Goal: Communication & Community: Answer question/provide support

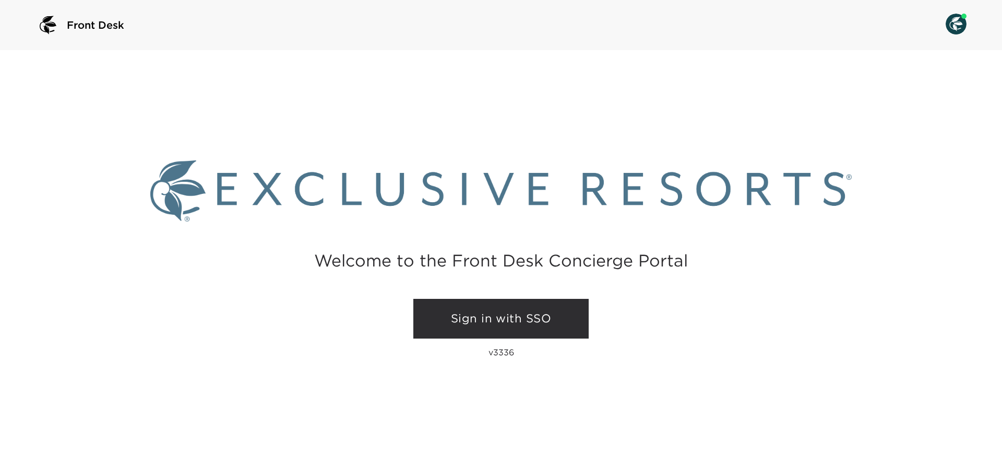
click at [563, 324] on link "Sign in with SSO" at bounding box center [500, 319] width 175 height 40
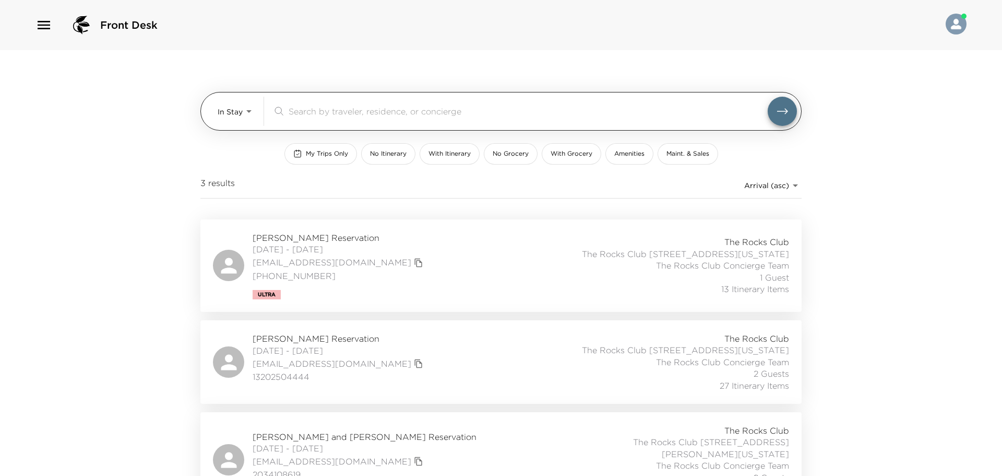
click at [247, 110] on body "Front Desk In Stay In-Stay ​ My Trips Only No Itinerary With Itinerary No Groce…" at bounding box center [501, 238] width 1002 height 476
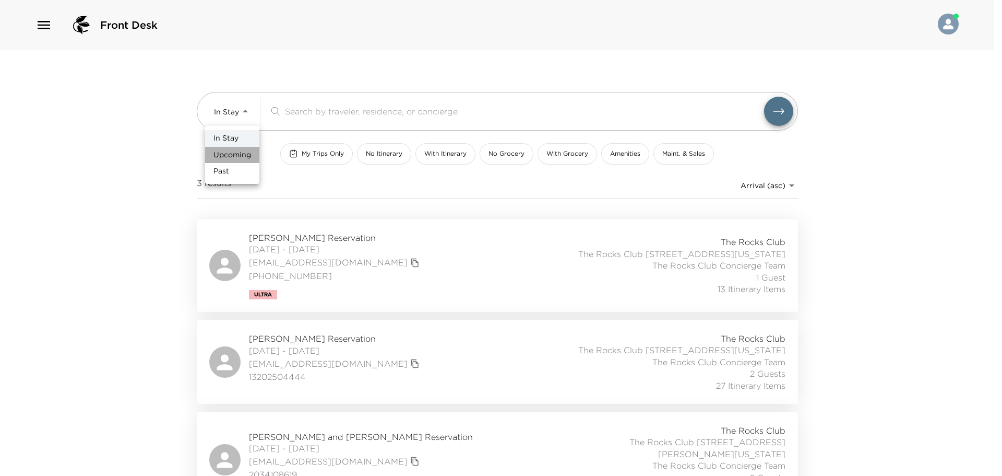
click at [248, 157] on span "Upcoming" at bounding box center [232, 155] width 38 height 10
type input "Upcoming"
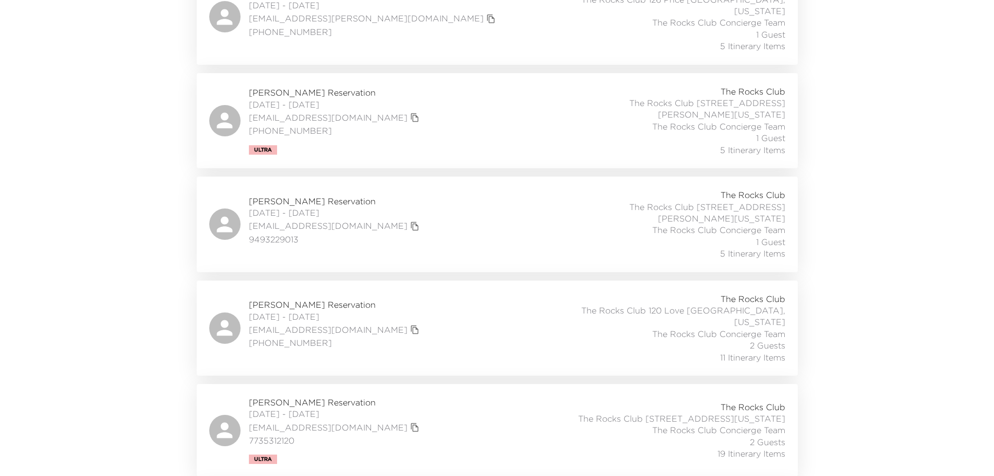
scroll to position [365, 0]
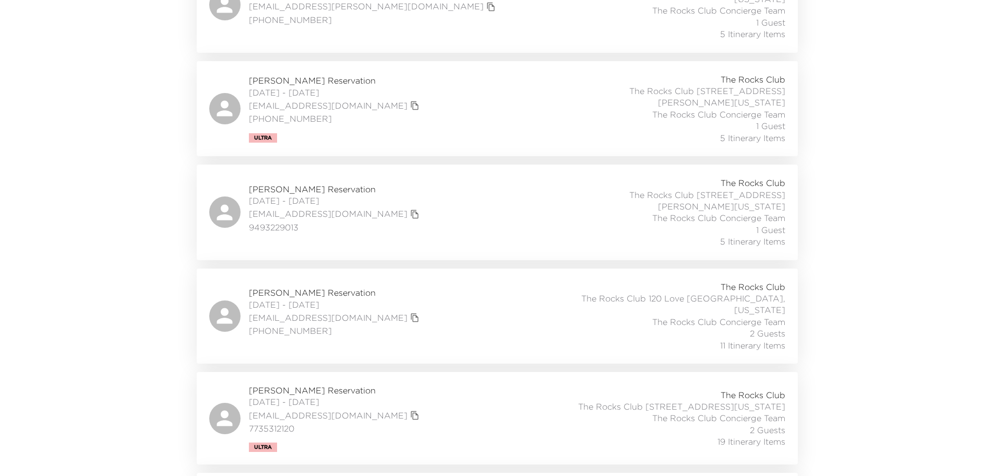
click at [335, 287] on span "[PERSON_NAME] Reservation" at bounding box center [335, 292] width 173 height 11
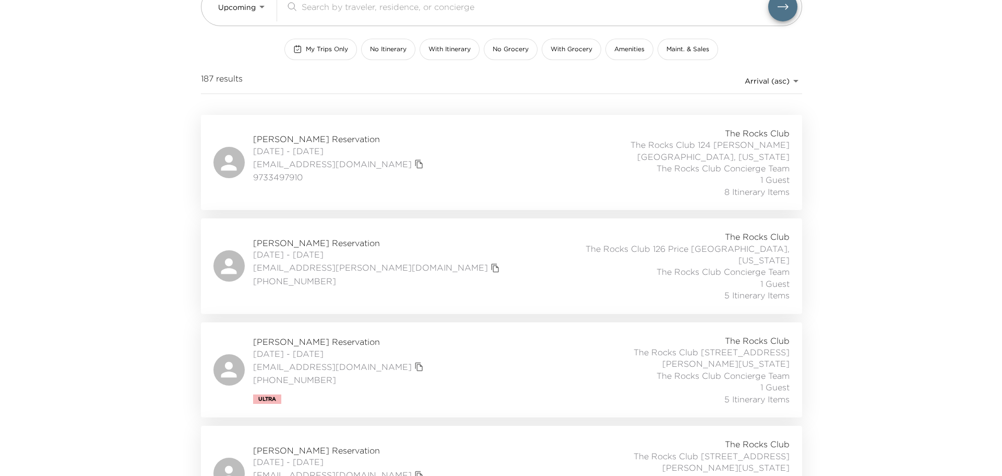
scroll to position [0, 0]
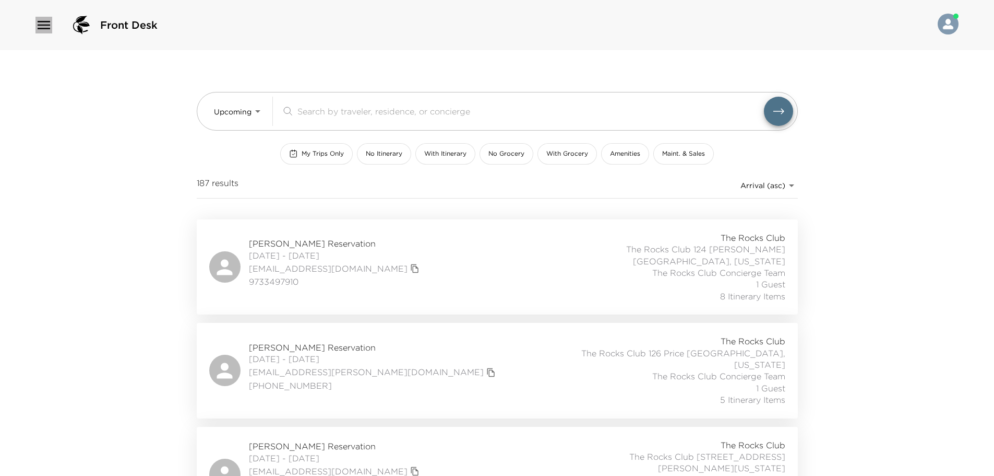
click at [44, 25] on icon "button" at bounding box center [44, 25] width 13 height 8
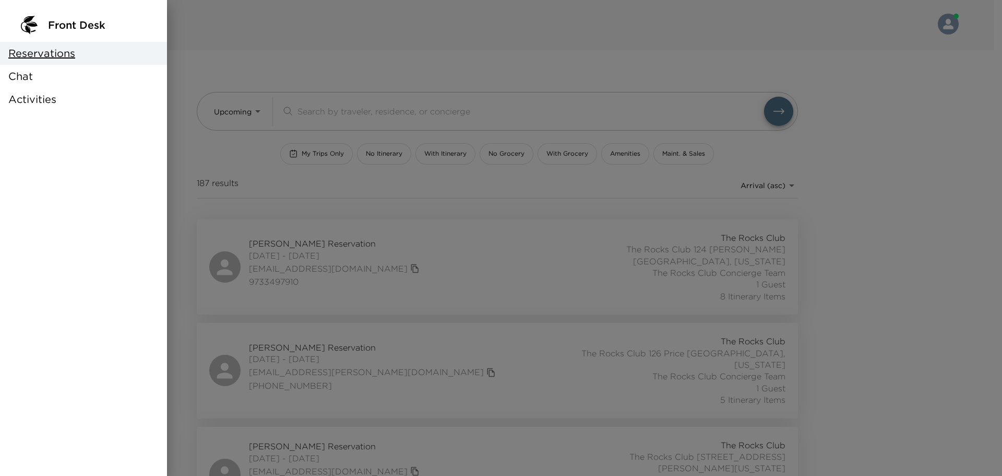
click at [48, 74] on div "Chat" at bounding box center [83, 76] width 167 height 23
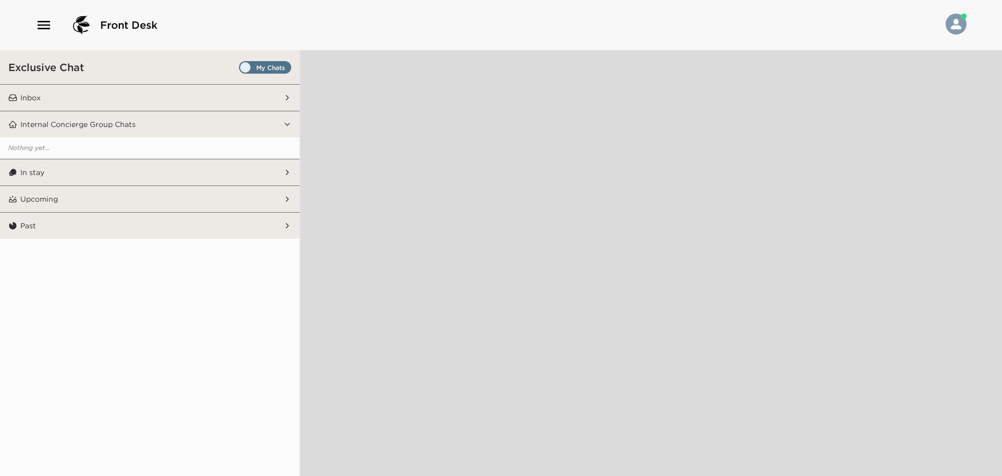
click at [242, 65] on span "Set all destinations" at bounding box center [265, 70] width 52 height 13
click at [241, 69] on input "Set all destinations" at bounding box center [241, 69] width 0 height 0
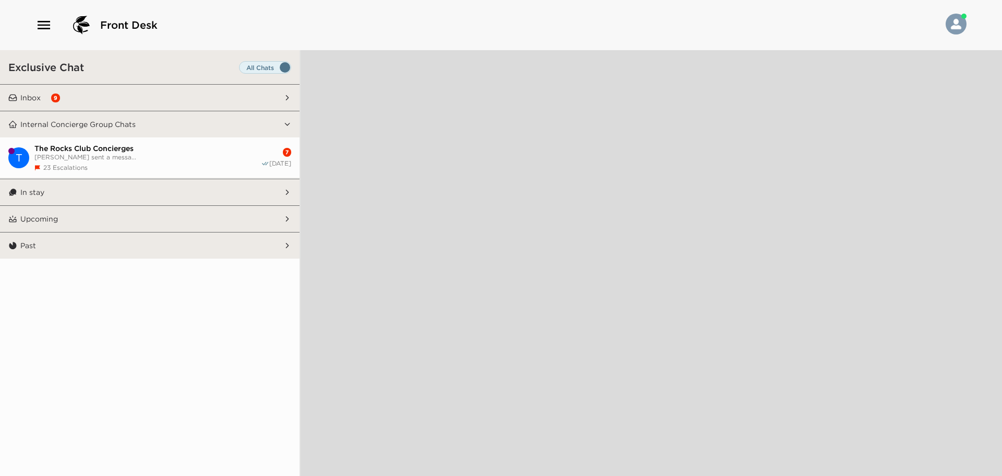
click at [41, 95] on button "Inbox 9" at bounding box center [150, 98] width 266 height 26
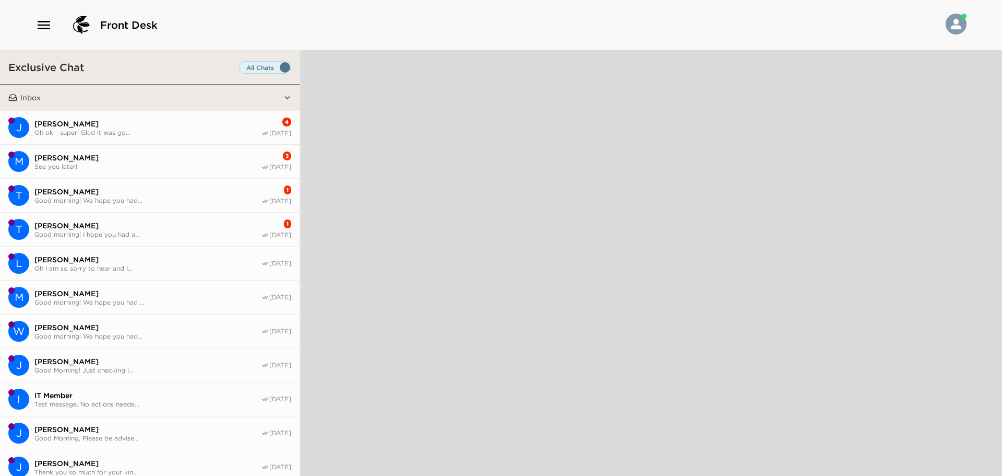
click at [43, 96] on button "Inbox" at bounding box center [150, 98] width 266 height 26
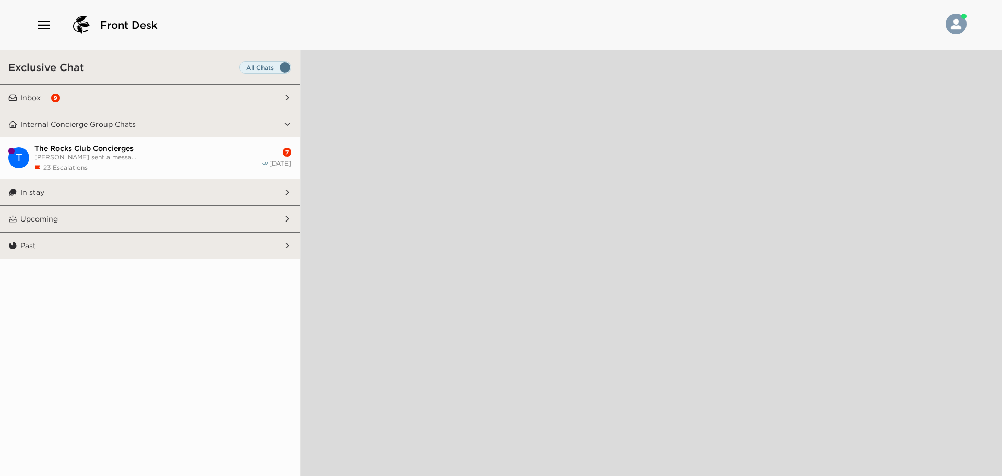
click at [74, 153] on span "[PERSON_NAME] sent a messa..." at bounding box center [147, 157] width 227 height 8
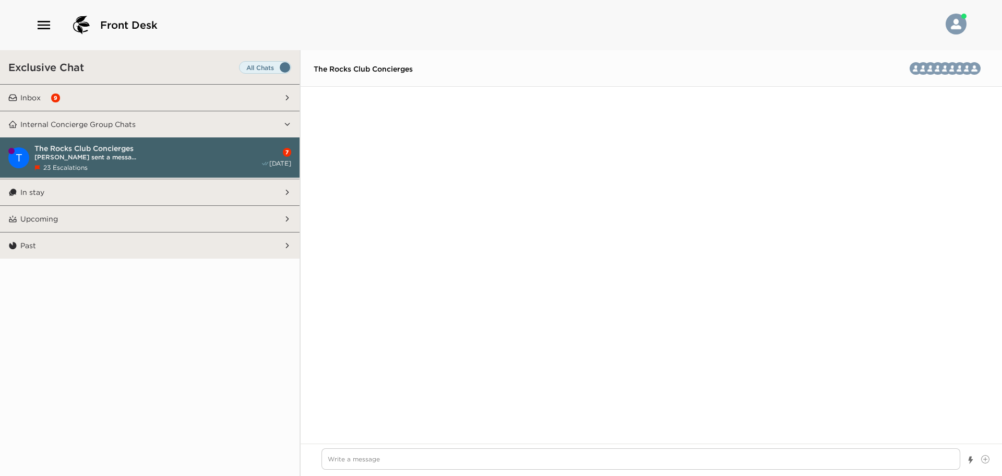
scroll to position [2299, 0]
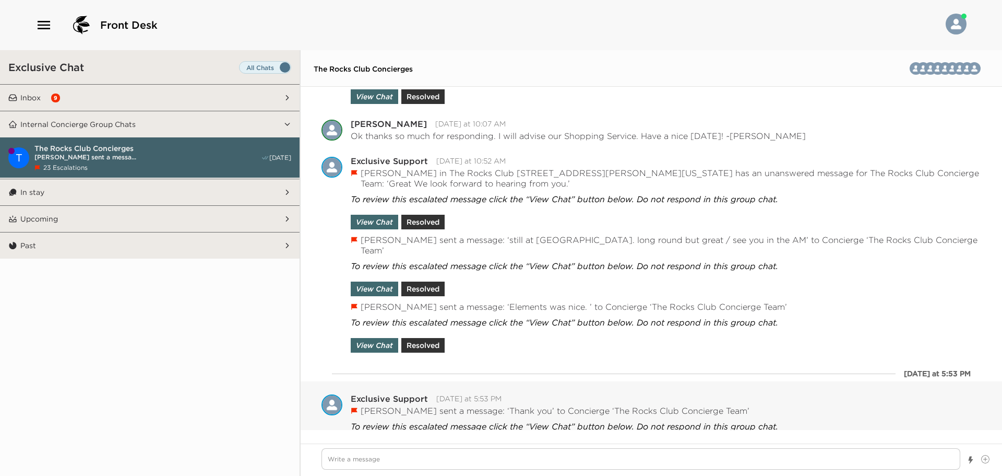
click at [388, 442] on button "View Chat" at bounding box center [375, 449] width 48 height 15
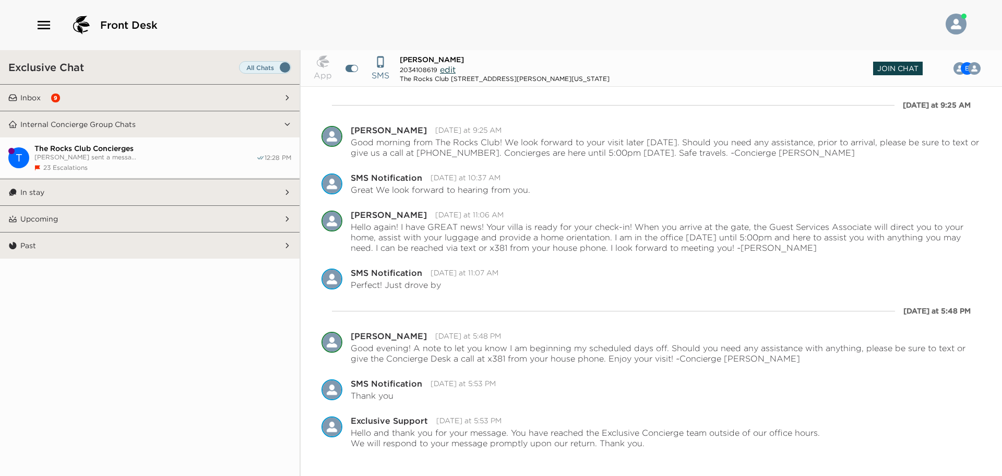
click at [904, 66] on span "Join Chat" at bounding box center [898, 69] width 50 height 14
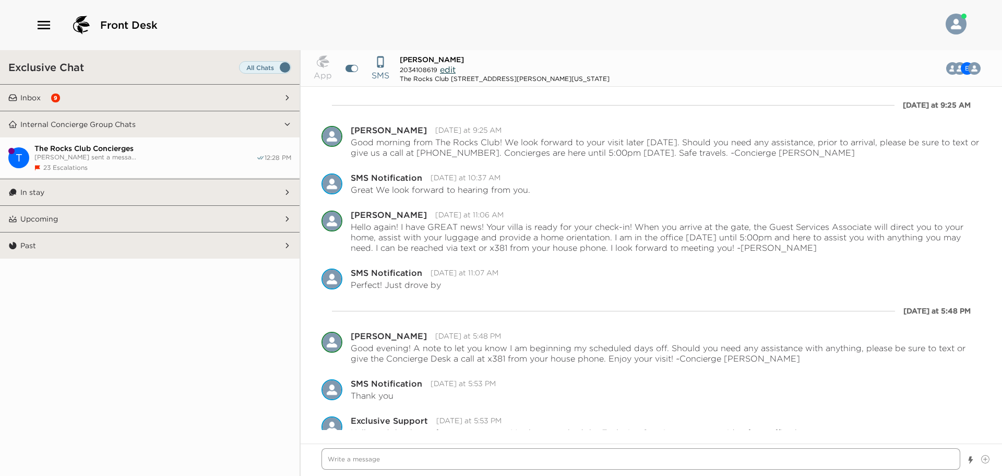
click at [360, 459] on textarea "Write a message" at bounding box center [641, 458] width 639 height 21
type textarea "x"
type textarea "G"
type textarea "x"
type textarea "Go"
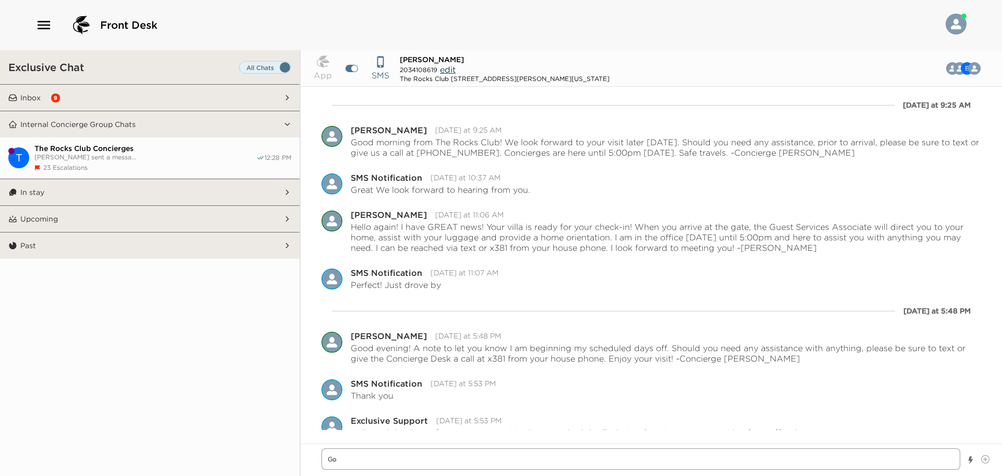
type textarea "x"
type textarea "Goo"
type textarea "x"
type textarea "Good"
type textarea "x"
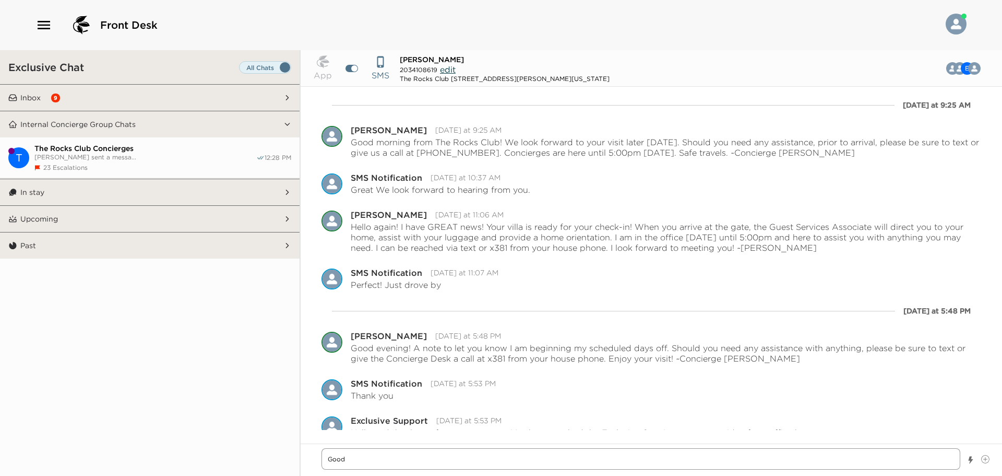
type textarea "Good"
type textarea "x"
type textarea "Good a"
type textarea "x"
type textarea "Good af"
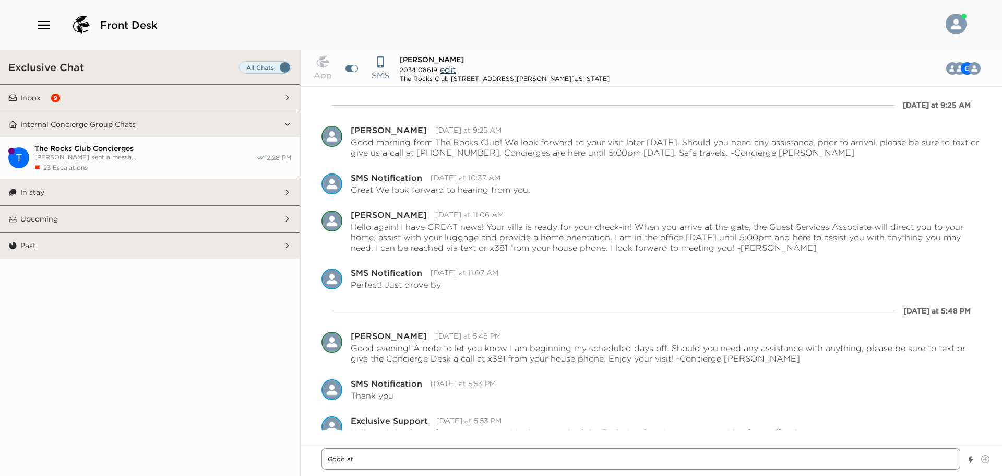
type textarea "x"
type textarea "Good aft"
type textarea "x"
type textarea "Good afte"
type textarea "x"
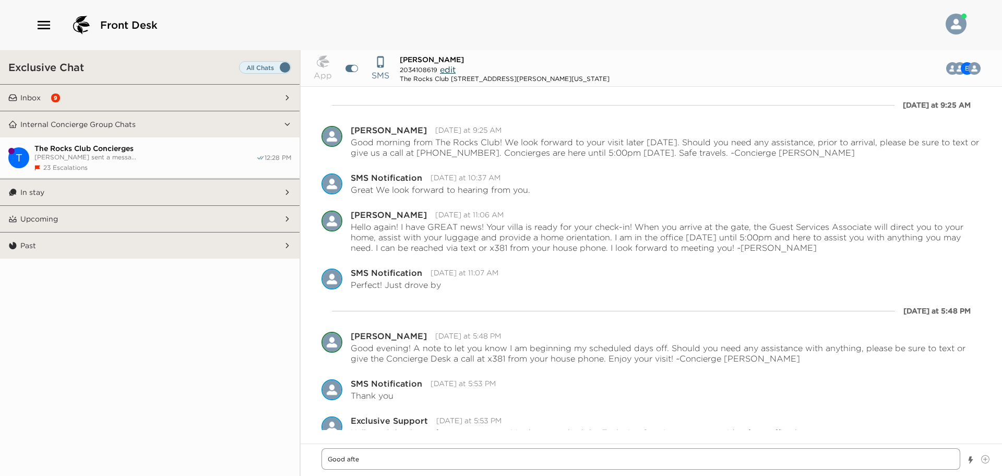
type textarea "Good after"
type textarea "x"
type textarea "Good aftern"
type textarea "x"
type textarea "Good afterno"
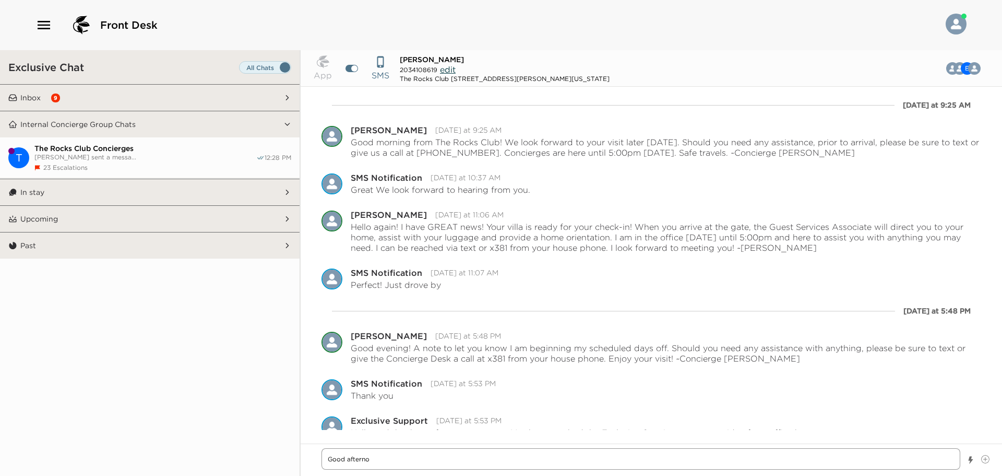
type textarea "x"
type textarea "Good afternoo"
type textarea "x"
type textarea "Good afternoon"
type textarea "x"
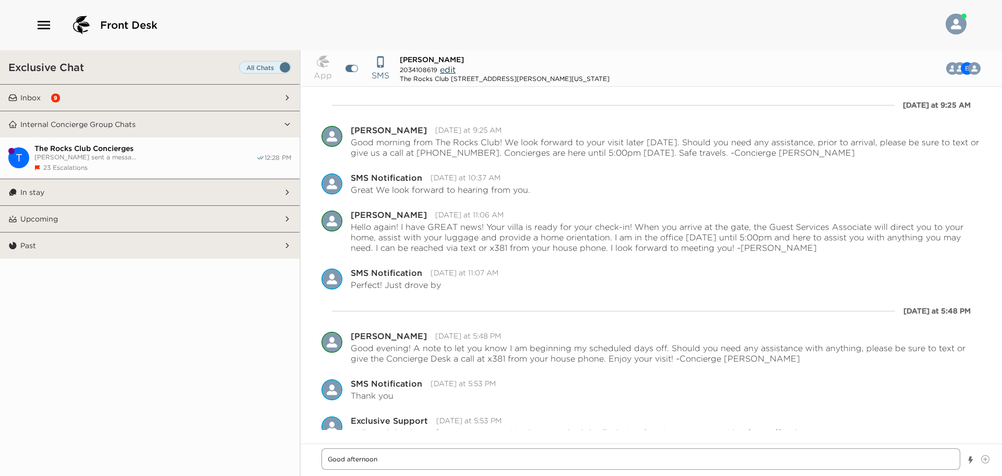
type textarea "Good afternoon!"
type textarea "x"
type textarea "Good afternoon!"
type textarea "x"
type textarea "Good afternoon!"
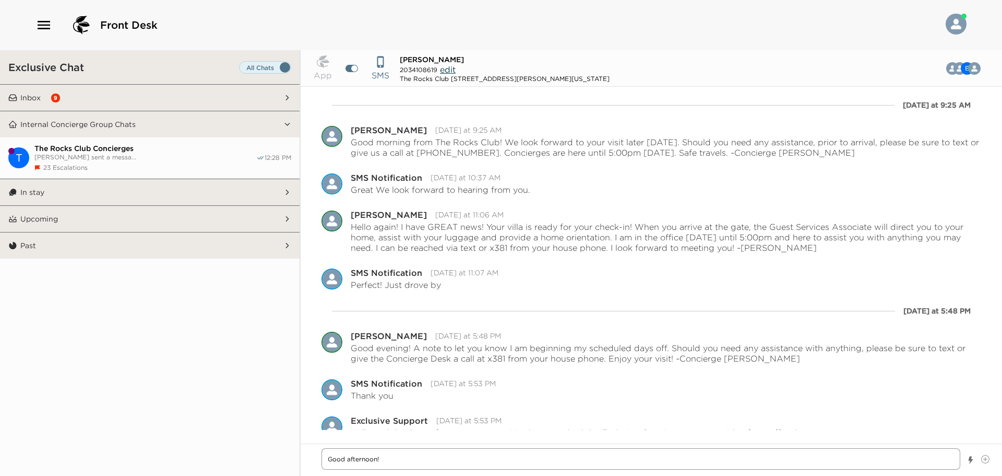
type textarea "x"
type textarea "Good afternoon! J"
type textarea "x"
type textarea "Good afternoon! Ju"
type textarea "x"
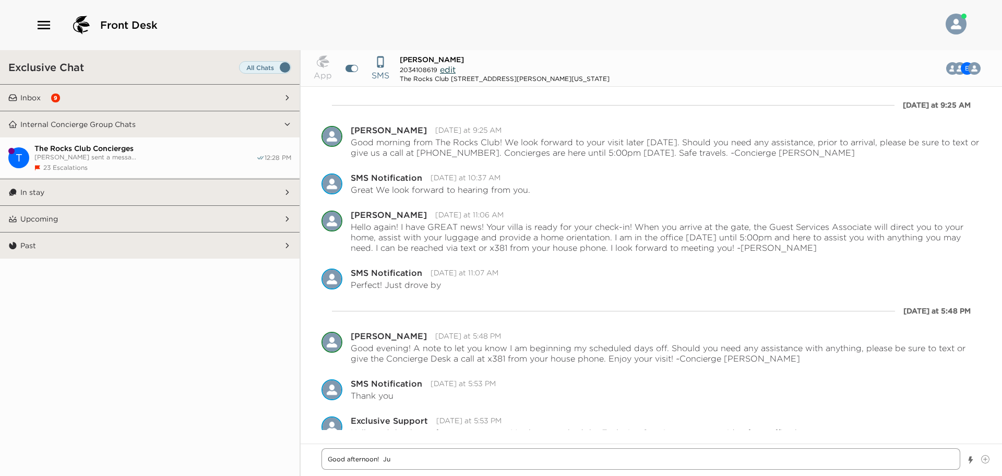
type textarea "Good afternoon! Jus"
type textarea "x"
type textarea "Good afternoon! Just"
type textarea "x"
type textarea "Good afternoon! Just"
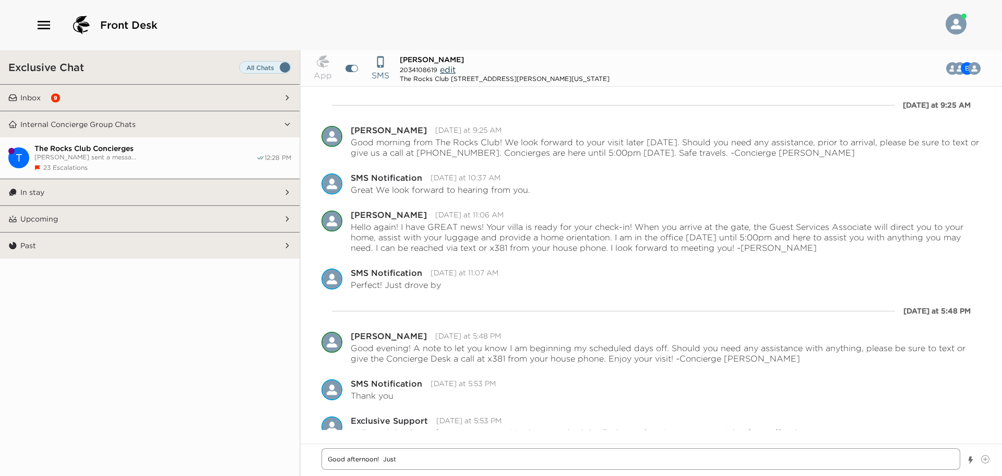
type textarea "x"
type textarea "Good afternoon! Just c"
type textarea "x"
type textarea "Good afternoon! Just ch"
type textarea "x"
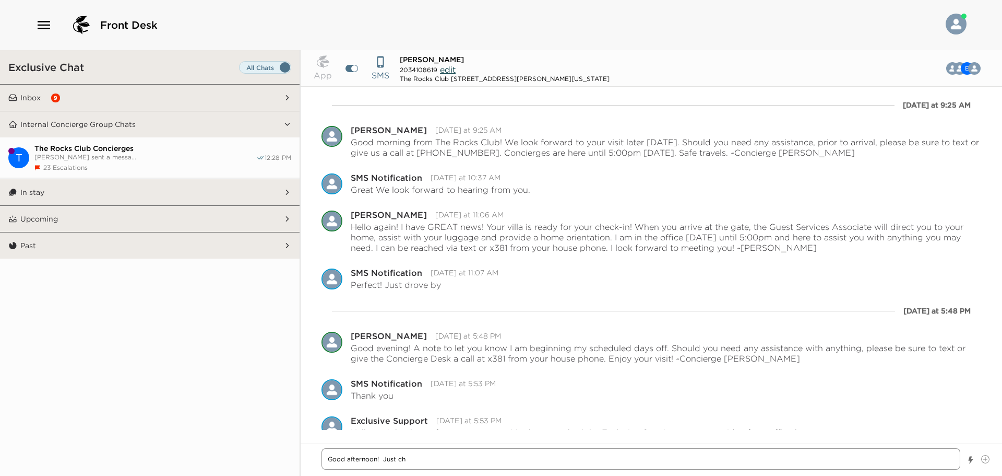
type textarea "Good afternoon! Just che"
type textarea "x"
type textarea "Good afternoon! Just chec"
type textarea "x"
type textarea "Good afternoon! Just check"
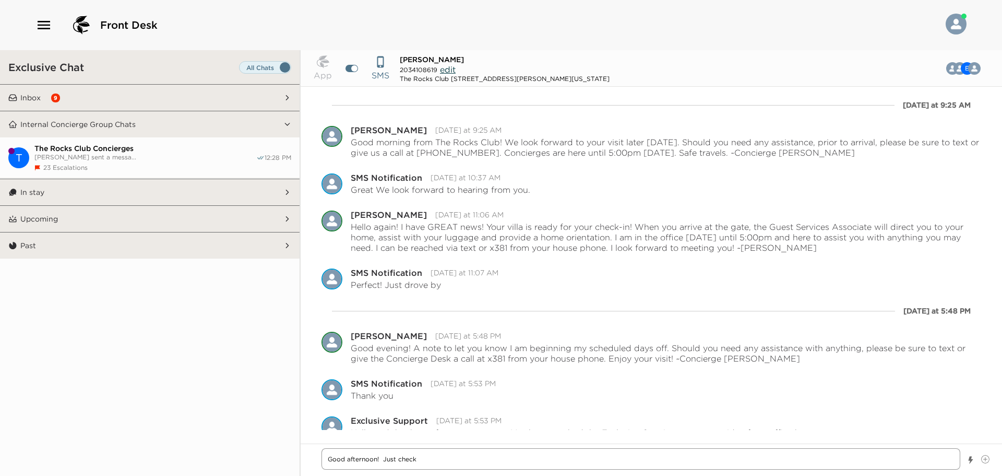
type textarea "x"
type textarea "Good afternoon! Just [PERSON_NAME]"
type textarea "x"
type textarea "Good afternoon! Just checkin"
type textarea "x"
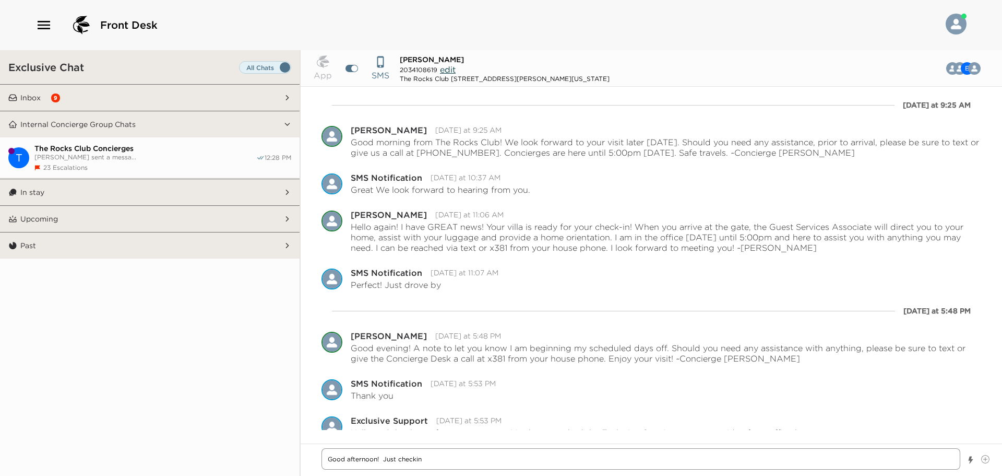
type textarea "Good afternoon! Just checking"
type textarea "x"
type textarea "Good afternoon! Just checking"
type textarea "x"
type textarea "Good afternoon! Just checking i"
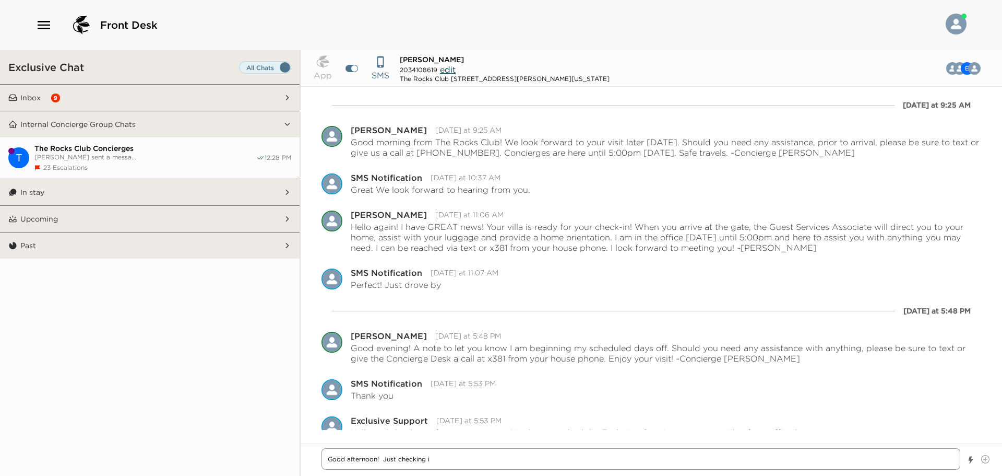
type textarea "x"
type textarea "Good afternoon! Just checking in"
type textarea "x"
type textarea "Good afternoon! Just checking in"
type textarea "x"
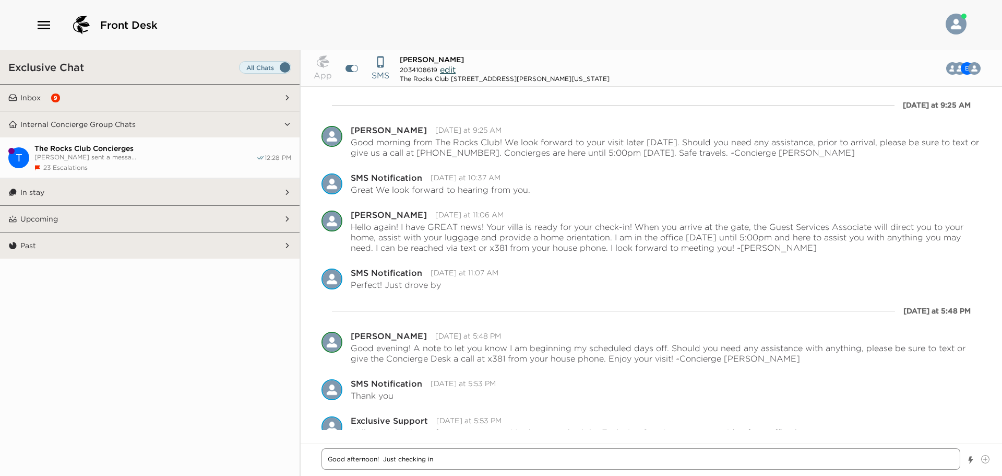
type textarea "Good afternoon! Just checking in o"
type textarea "x"
type textarea "Good afternoon! Just checking in on"
type textarea "x"
type textarea "Good afternoon! Just checking in on"
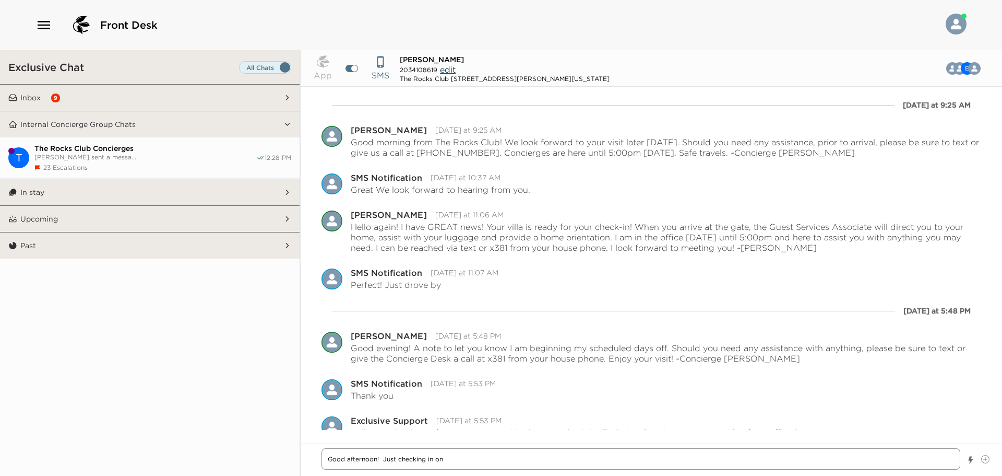
type textarea "x"
type textarea "Good afternoon! Just checking in on y"
type textarea "x"
type textarea "Good afternoon! Just checking in on yo"
type textarea "x"
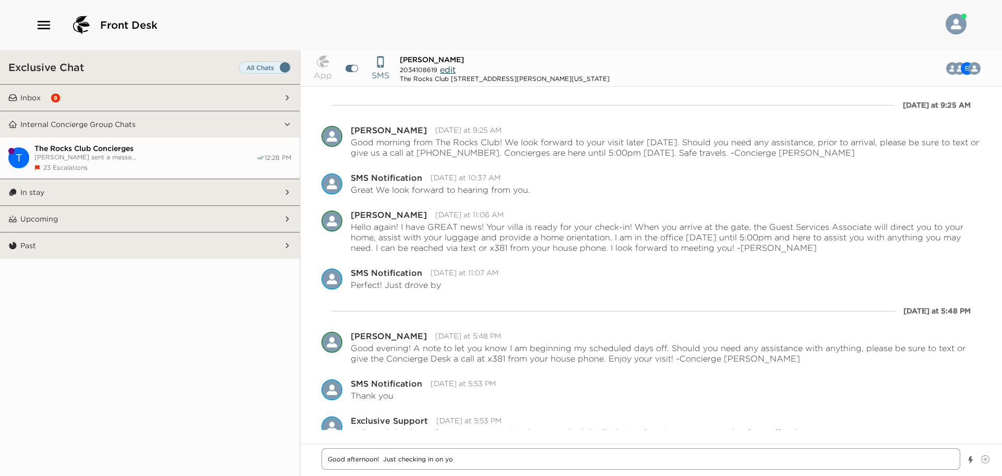
type textarea "Good afternoon! Just checking in on you"
type textarea "x"
type textarea "Good afternoon! Just checking in on you"
type textarea "x"
type textarea "Good afternoon! Just checking in on you t"
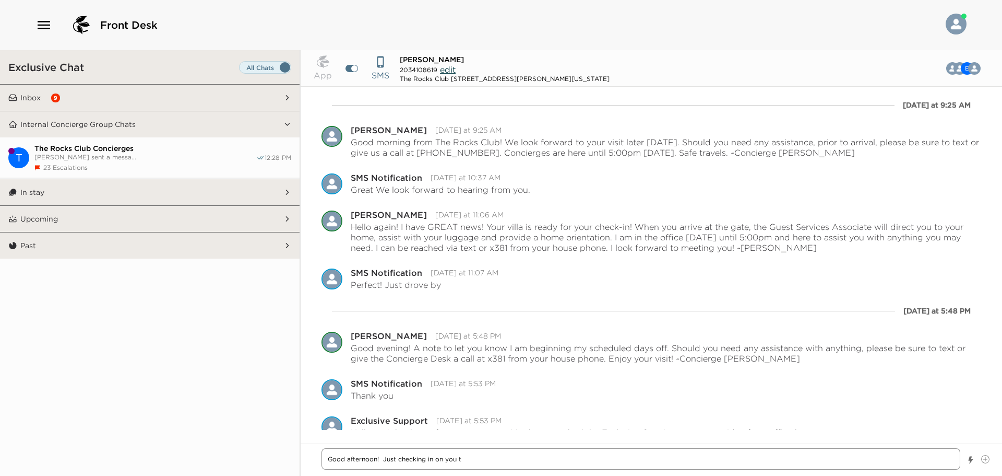
type textarea "x"
type textarea "Good afternoon! Just checking in on you to"
type textarea "x"
type textarea "Good afternoon! Just checking in on you to"
type textarea "x"
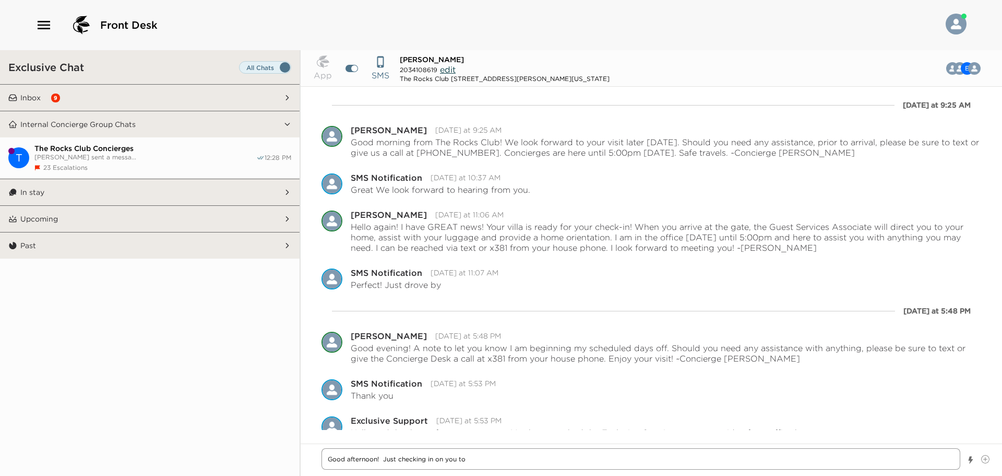
type textarea "Good afternoon! Just checking in on you to m"
type textarea "x"
type textarea "Good afternoon! Just checking in on you to ma"
type textarea "x"
type textarea "Good afternoon! Just checking in on you to mak"
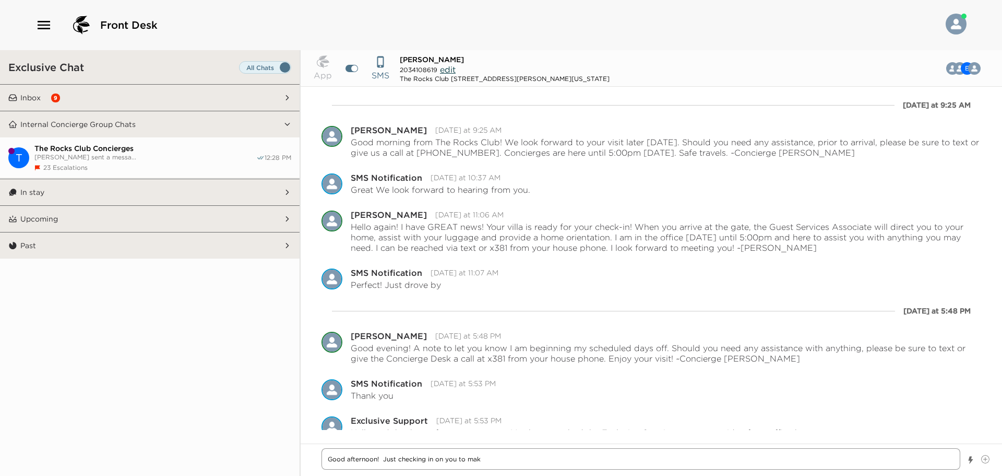
type textarea "x"
type textarea "Good afternoon! Just checking in on you to make"
type textarea "x"
type textarea "Good afternoon! Just checking in on you to make"
type textarea "x"
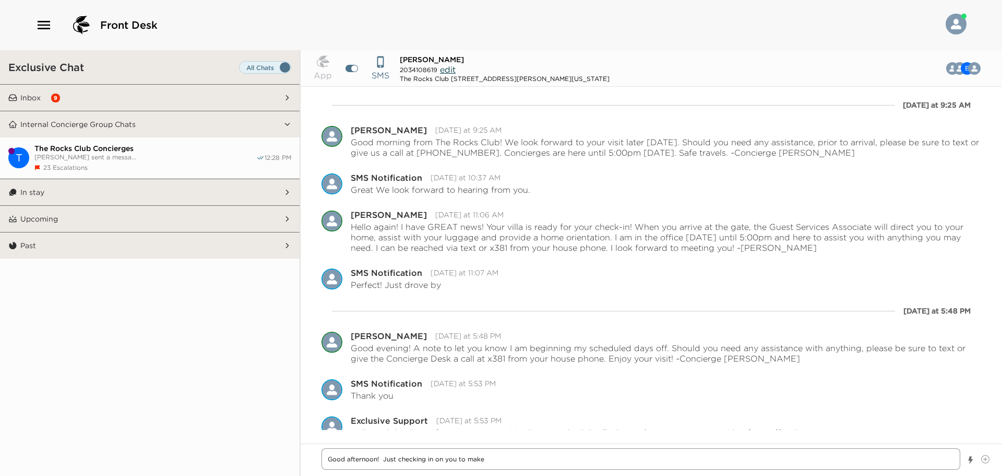
type textarea "Good afternoon! Just checking in on you to make s"
type textarea "x"
type textarea "Good afternoon! Just checking in on you to make su"
type textarea "x"
type textarea "Good afternoon! Just checking in on you to make sur"
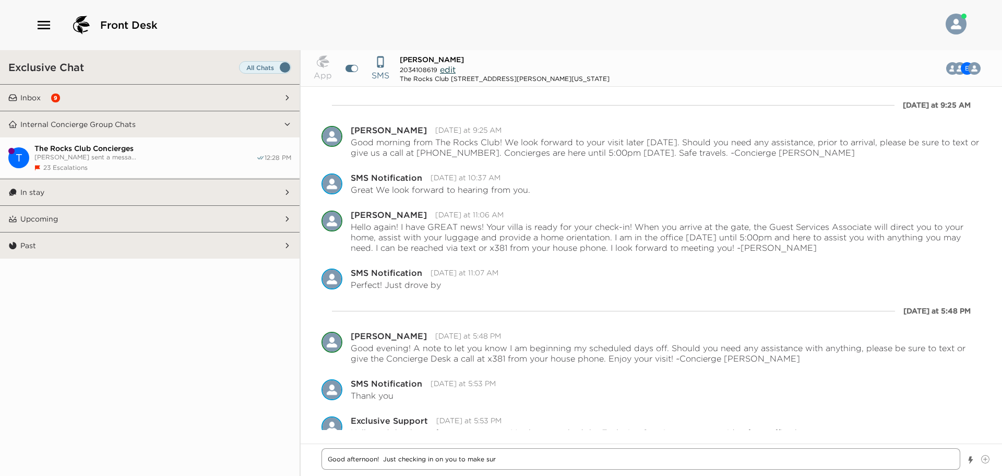
type textarea "x"
type textarea "Good afternoon! Just checking in on you to make sure"
type textarea "x"
type textarea "Good afternoon! Just checking in on you to make sure"
type textarea "x"
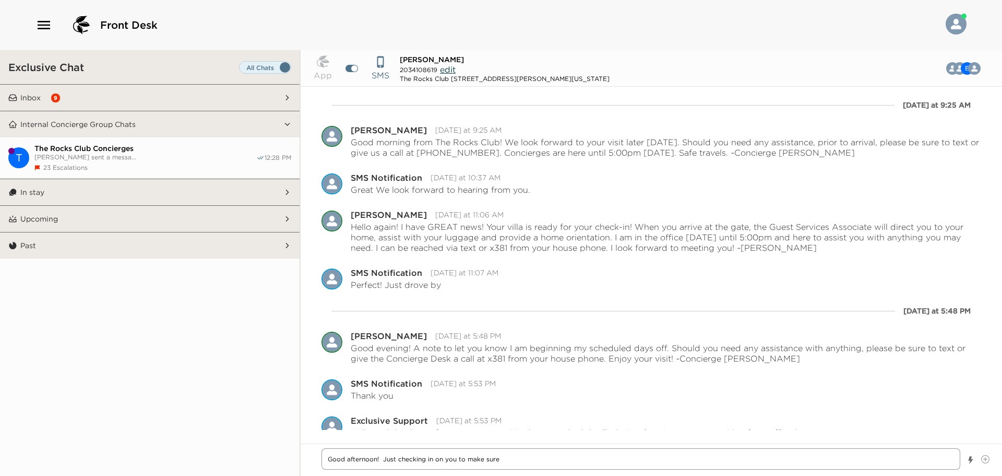
type textarea "Good afternoon! Just checking in on you to make sure a"
type textarea "x"
type textarea "Good afternoon! Just checking in on you to make sure al"
type textarea "x"
type textarea "Good afternoon! Just checking in on you to make sure all"
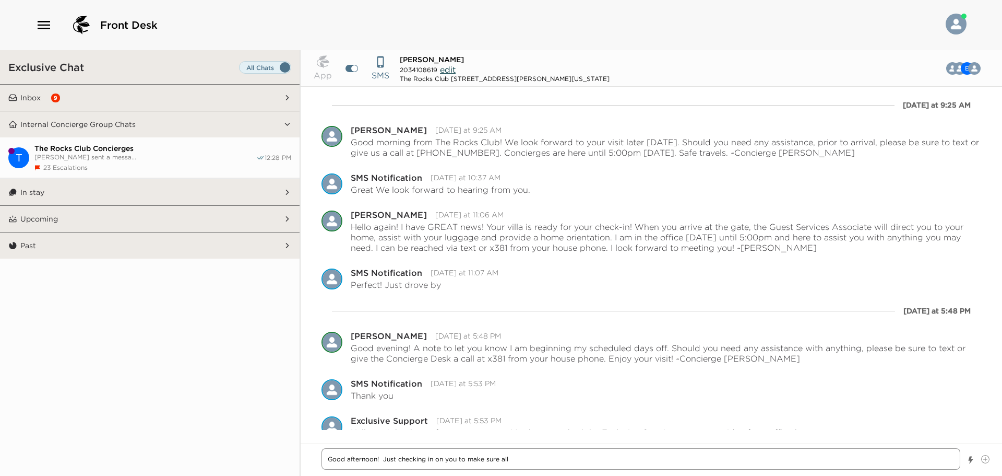
type textarea "x"
type textarea "Good afternoon! Just checking in on you to make sure all"
type textarea "x"
type textarea "Good afternoon! Just checking in on you to make sure all i"
type textarea "x"
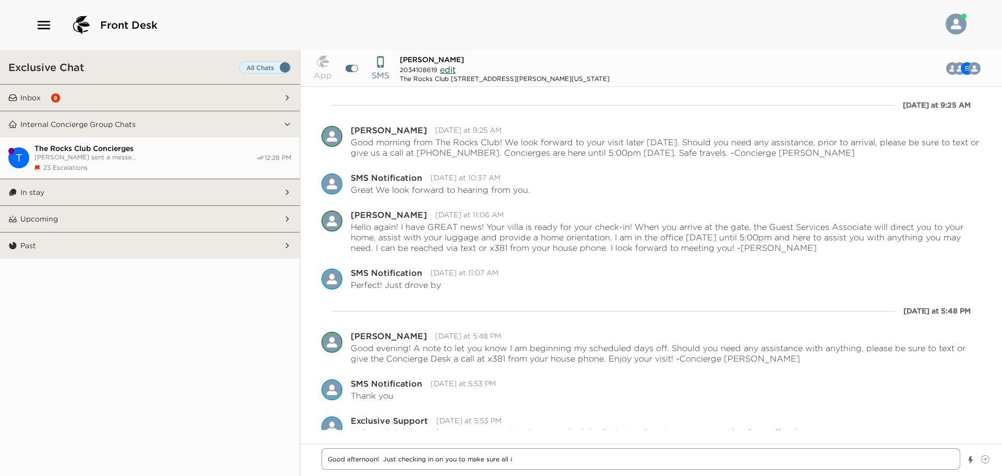
type textarea "Good afternoon! Just checking in on you to make sure all is"
type textarea "x"
type textarea "Good afternoon! Just checking in on you to make sure all is"
type textarea "x"
type textarea "Good afternoon! Just checking in on you to make sure all is g"
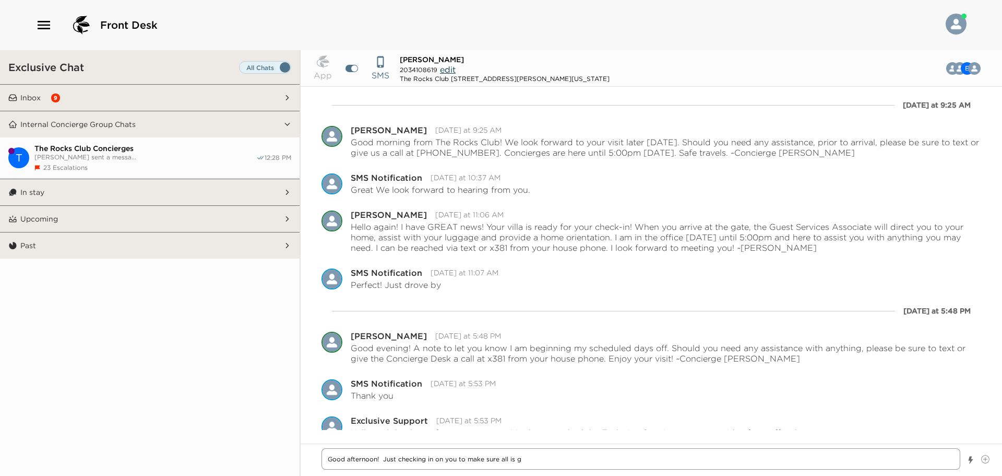
type textarea "x"
type textarea "Good afternoon! Just checking in on you to make sure all is go"
type textarea "x"
type textarea "Good afternoon! Just checking in on you to make sure all is goi"
type textarea "x"
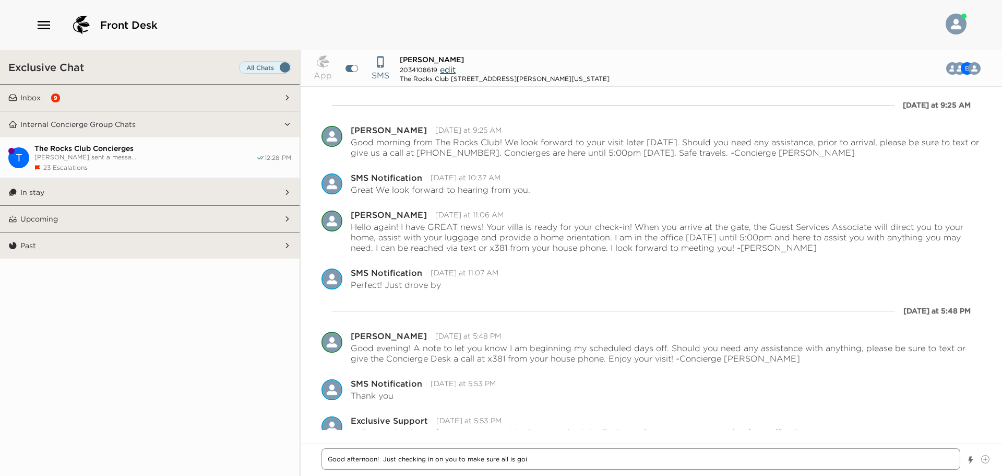
type textarea "Good afternoon! Just checking in on you to make sure all is goin"
type textarea "x"
type textarea "Good afternoon! Just checking in on you to make sure all is going"
type textarea "x"
type textarea "Good afternoon! Just checking in on you to make sure all is going"
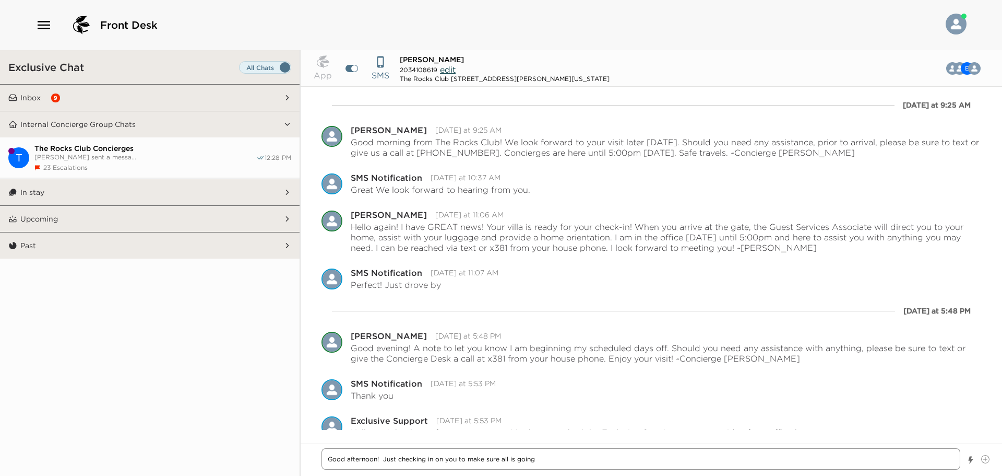
type textarea "x"
type textarea "Good afternoon! Just checking in on you to make sure all is going w"
type textarea "x"
type textarea "Good afternoon! Just checking in on you to make sure all is going we"
type textarea "x"
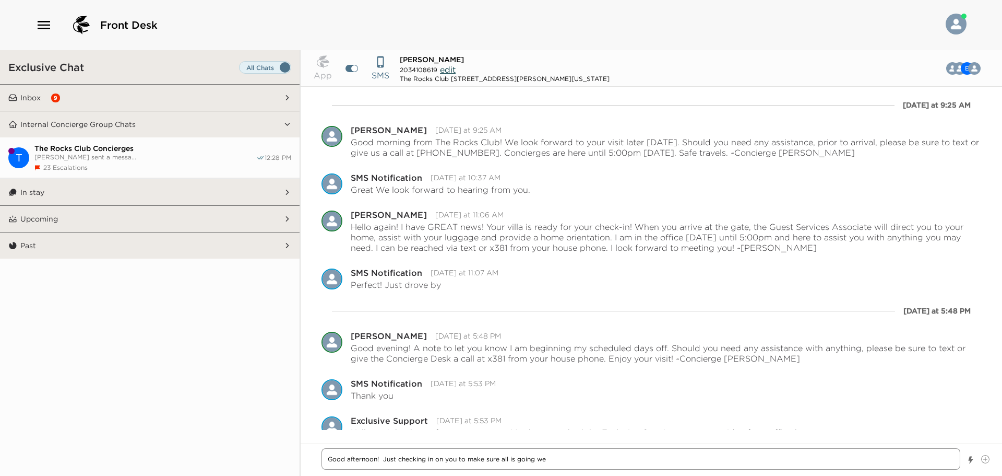
type textarea "Good afternoon! Just checking in on you to make sure all is going wel"
type textarea "x"
type textarea "Good afternoon! Just checking in on you to make sure all is going well"
type textarea "x"
type textarea "Good afternoon! Just checking in on you to make sure all is going well!"
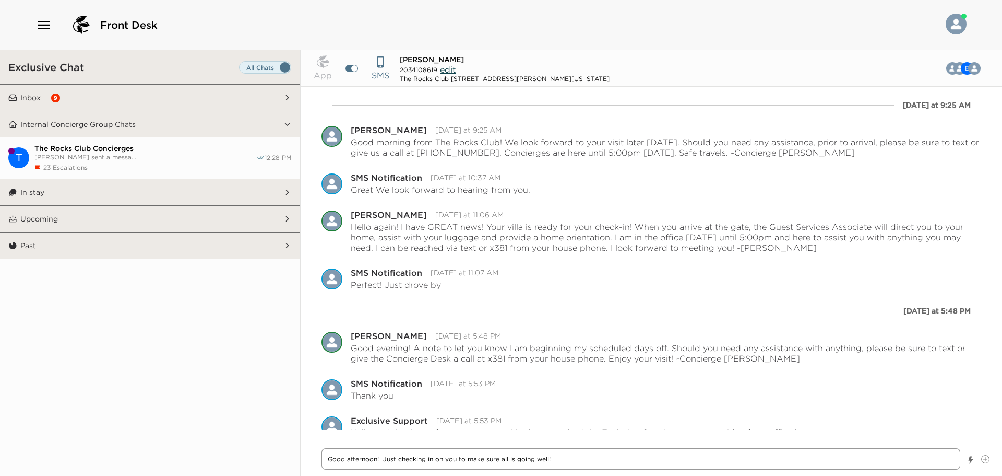
type textarea "x"
type textarea "Good afternoon! Just checking in on you to make sure all is going well!"
type textarea "x"
type textarea "Good afternoon! Just checking in on you to make sure all is going well!"
type textarea "x"
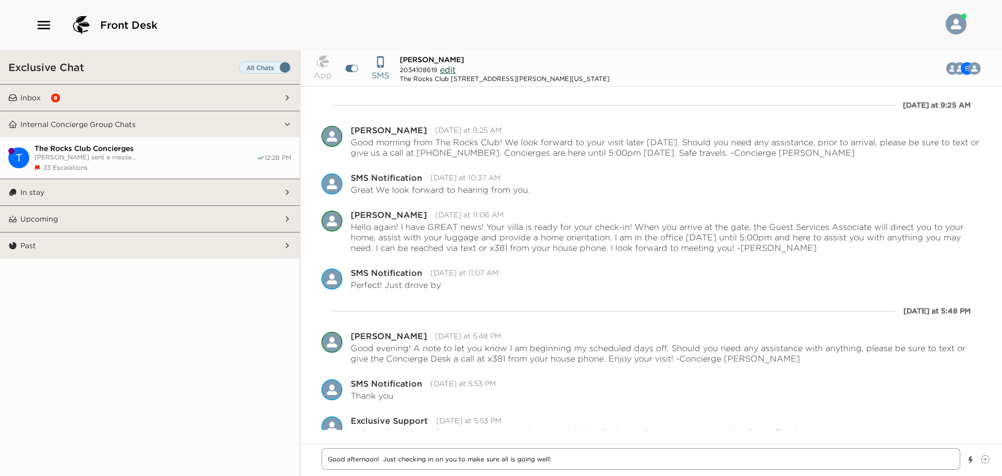
type textarea "Good afternoon! Just checking in on you to make sure all is going well! W"
type textarea "x"
type textarea "Good afternoon! Just checking in on you to make sure all is going well! We"
type textarea "x"
type textarea "Good afternoon! Just checking in on you to make sure all is going well! We"
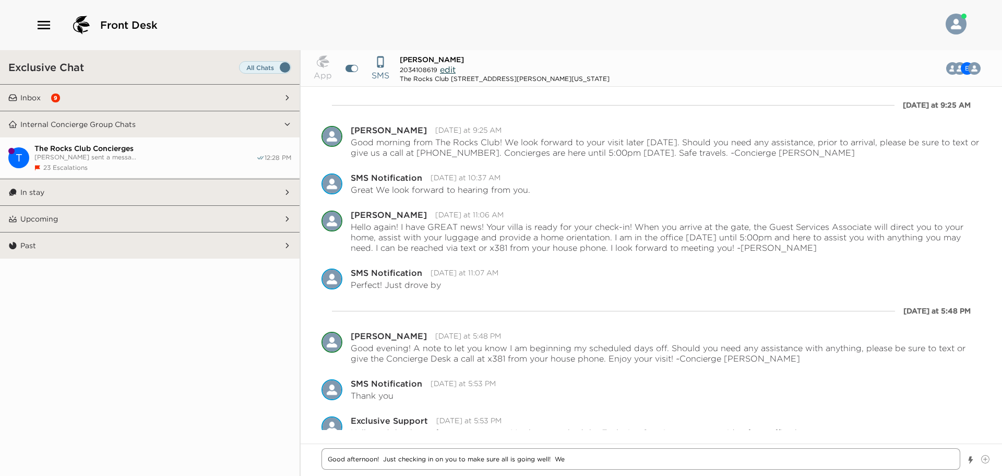
type textarea "x"
type textarea "Good afternoon! Just checking in on you to make sure all is going well! We s"
type textarea "x"
type textarea "Good afternoon! Just checking in on you to make sure all is going well! We sp"
type textarea "x"
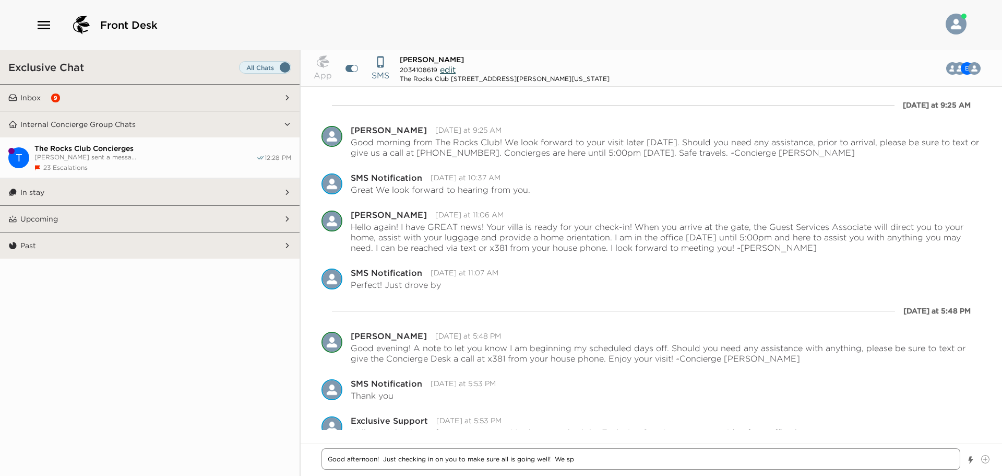
type textarea "Good afternoon! Just checking in on you to make sure all is going well! We spo"
type textarea "x"
type textarea "Good afternoon! Just checking in on you to make sure all is going well! We spok"
type textarea "x"
type textarea "Good afternoon! Just checking in on you to make sure all is going well! We spoke"
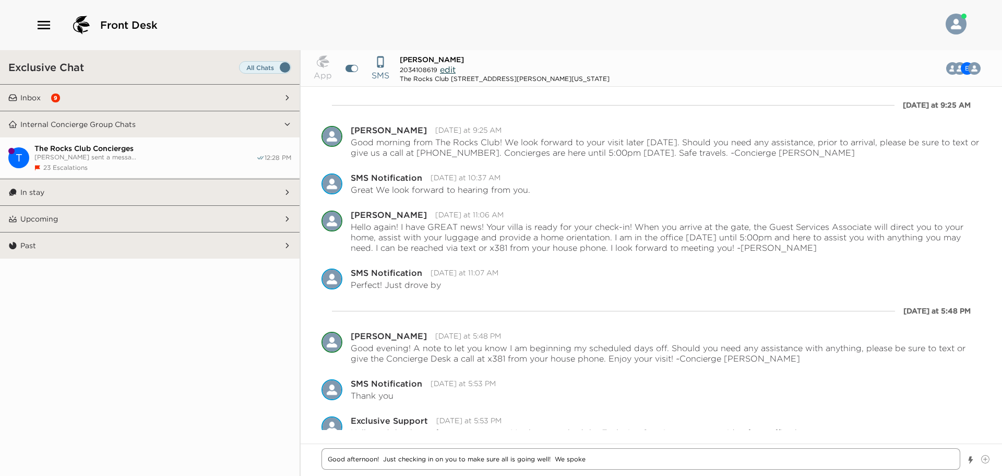
type textarea "x"
type textarea "Good afternoon! Just checking in on you to make sure all is going well! We spoke"
type textarea "x"
type textarea "Good afternoon! Just checking in on you to make sure all is going well! We spok…"
type textarea "x"
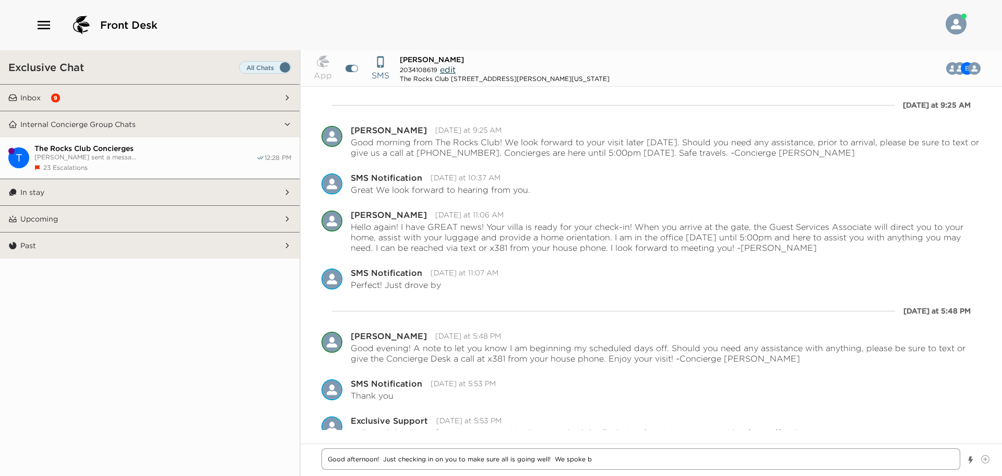
type textarea "Good afternoon! Just checking in on you to make sure all is going well! We spok…"
type textarea "x"
type textarea "Good afternoon! Just checking in on you to make sure all is going well! We spok…"
type textarea "x"
type textarea "Good afternoon! Just checking in on you to make sure all is going well! We spok…"
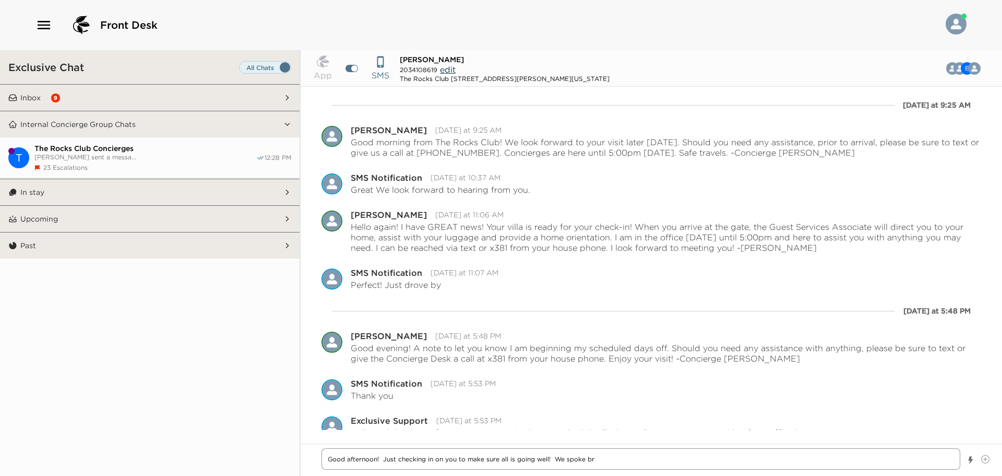
type textarea "x"
type textarea "Good afternoon! Just checking in on you to make sure all is going well! We spok…"
type textarea "x"
type textarea "Good afternoon! Just checking in on you to make sure all is going well! We spok…"
type textarea "x"
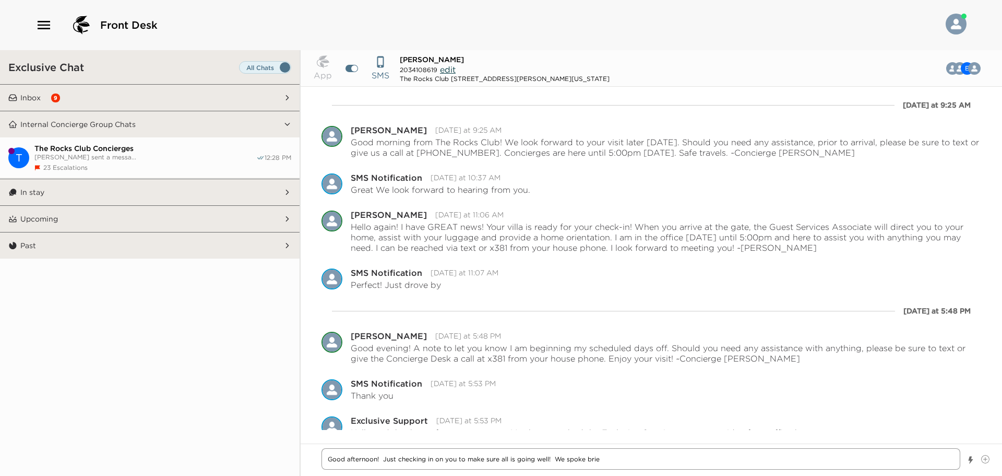
type textarea "Good afternoon! Just checking in on you to make sure all is going well! We spok…"
type textarea "x"
type textarea "Good afternoon! Just checking in on you to make sure all is going well! We spok…"
type textarea "x"
type textarea "Good afternoon! Just checking in on you to make sure all is going well! We spok…"
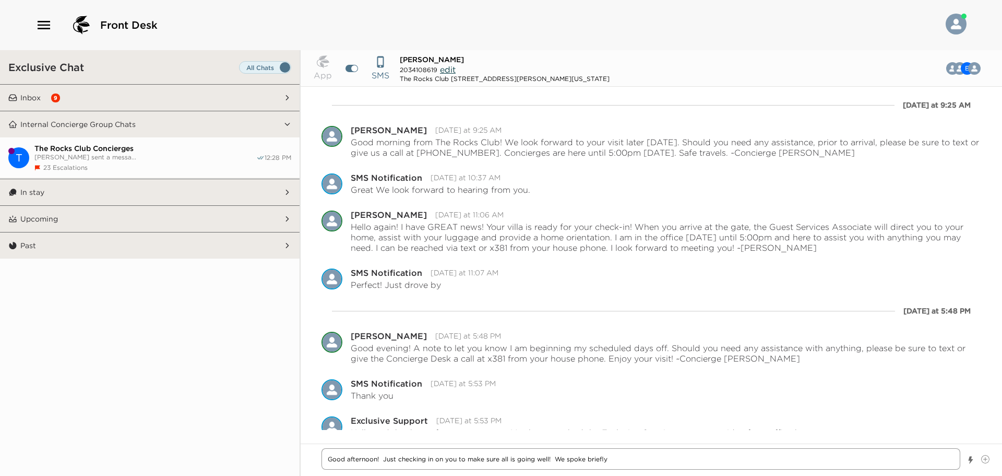
type textarea "x"
type textarea "Good afternoon! Just checking in on you to make sure all is going well! We spok…"
type textarea "x"
type textarea "Good afternoon! Just checking in on you to make sure all is going well! We spok…"
type textarea "x"
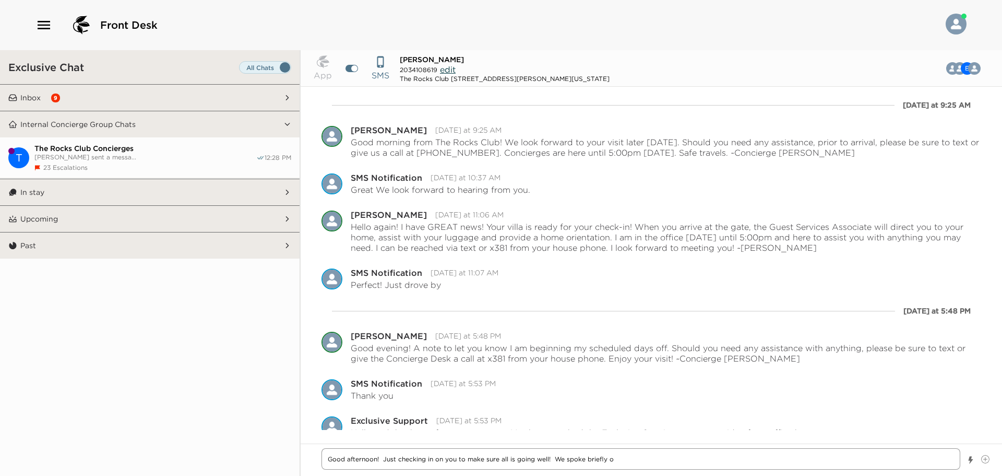
type textarea "Good afternoon! Just checking in on you to make sure all is going well! We spok…"
type textarea "x"
type textarea "Good afternoon! Just checking in on you to make sure all is going well! We spok…"
type textarea "x"
type textarea "Good afternoon! Just checking in on you to make sure all is going well! We spok…"
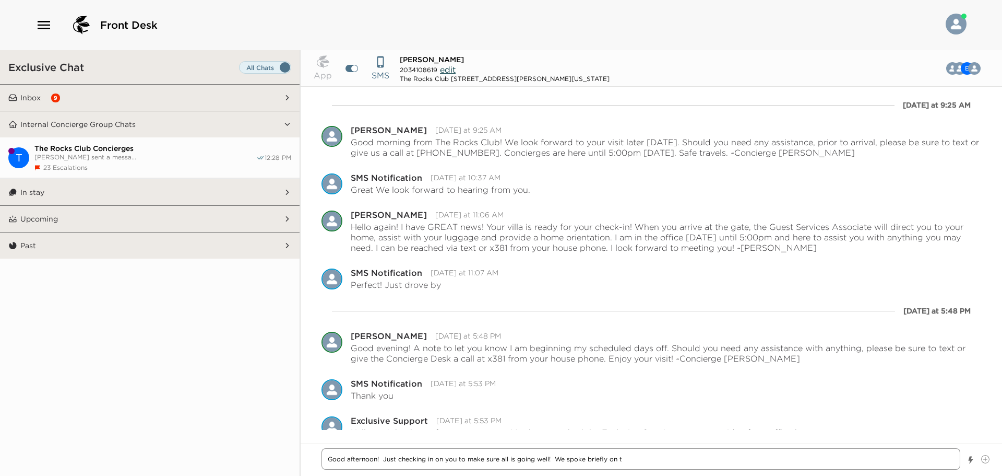
type textarea "x"
type textarea "Good afternoon! Just checking in on you to make sure all is going well! We spok…"
type textarea "x"
type textarea "Good afternoon! Just checking in on you to make sure all is going well! We spok…"
type textarea "x"
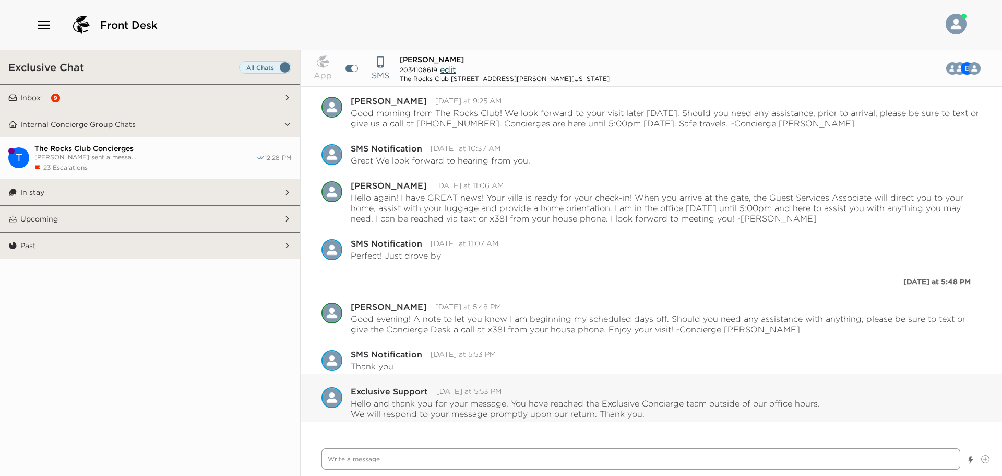
scroll to position [94, 0]
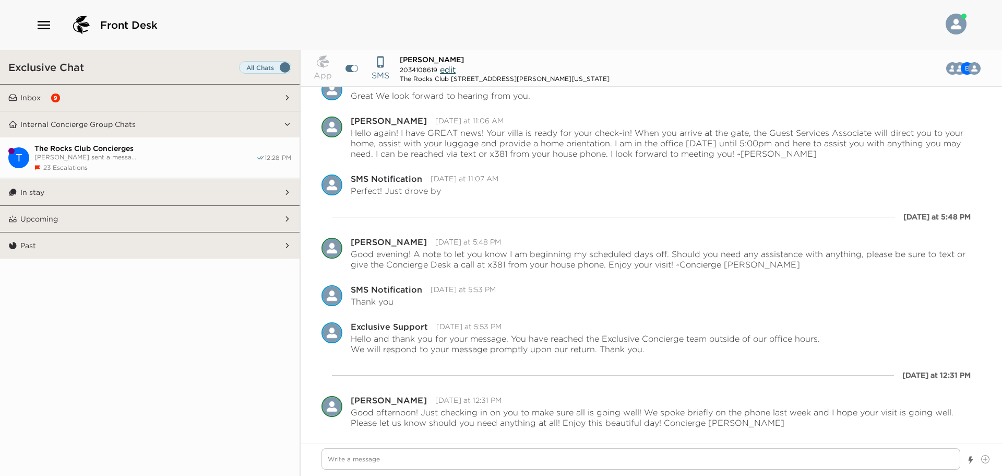
click at [45, 90] on button "Inbox 9" at bounding box center [150, 98] width 266 height 26
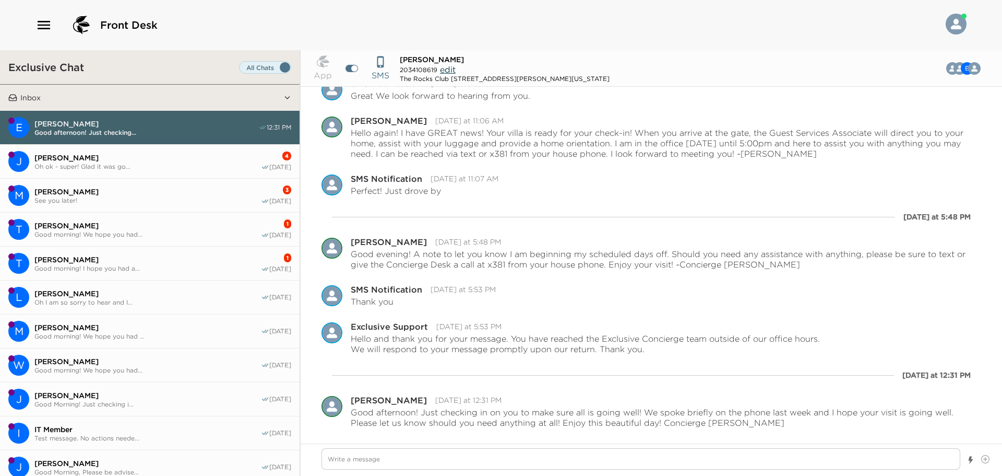
click at [66, 119] on span "[PERSON_NAME]" at bounding box center [146, 123] width 224 height 9
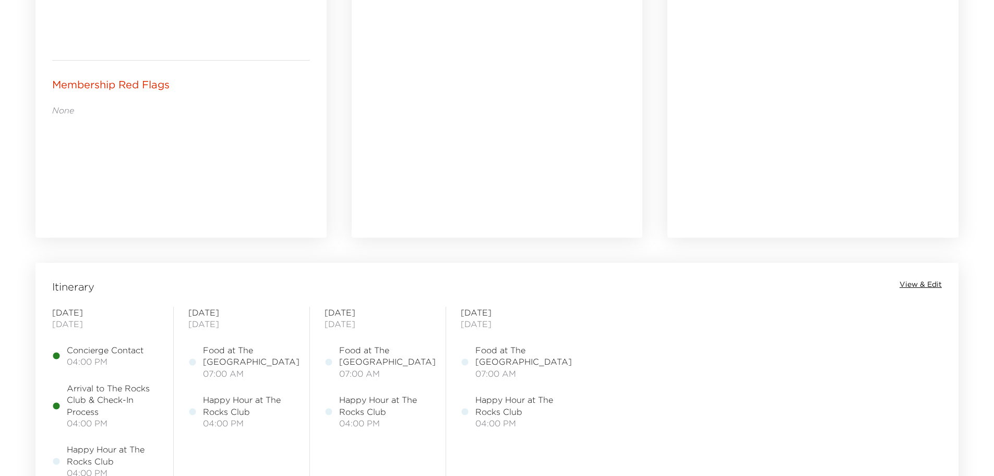
scroll to position [626, 0]
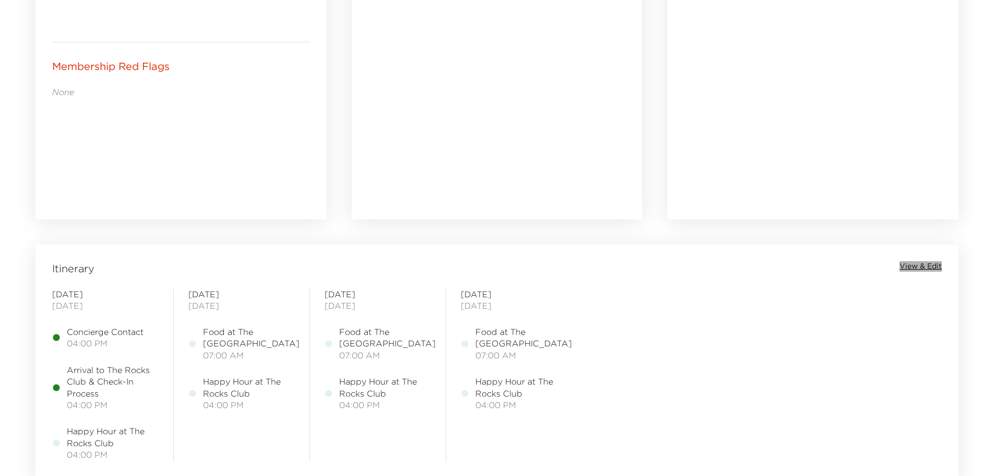
click at [922, 266] on span "View & Edit" at bounding box center [921, 266] width 42 height 10
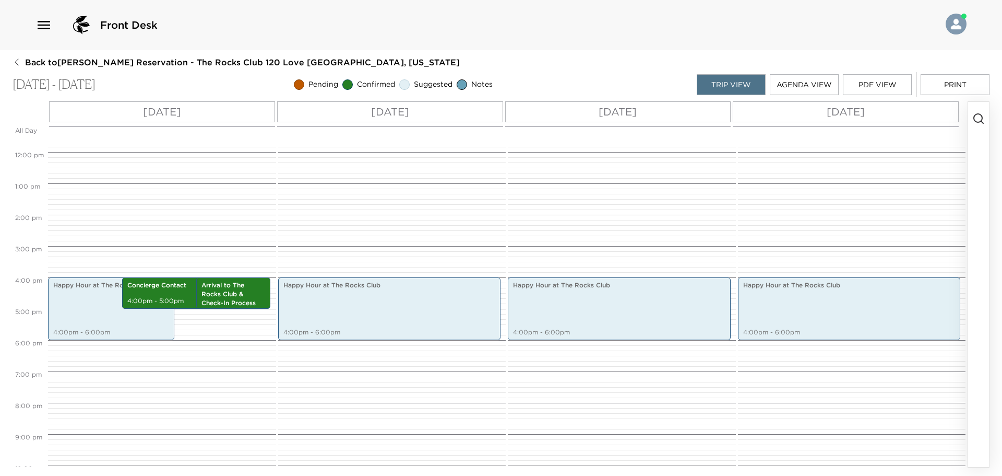
scroll to position [219, 0]
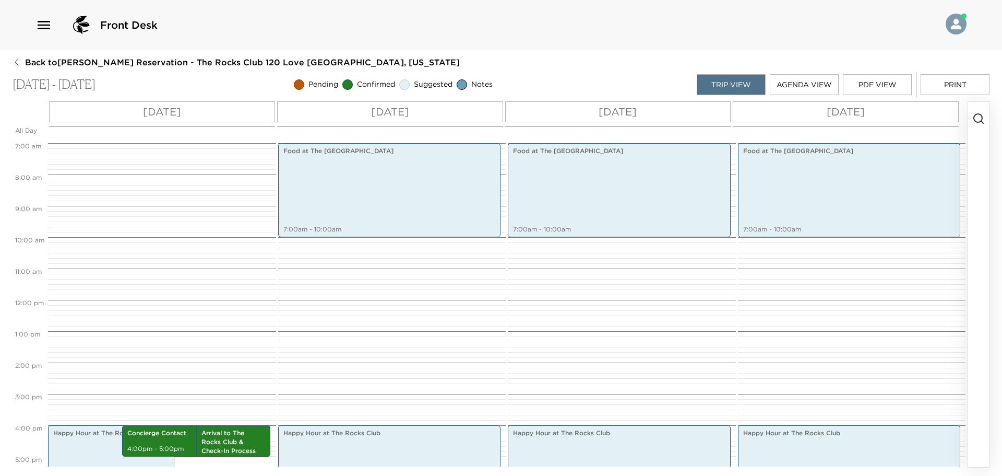
click at [983, 118] on icon "button" at bounding box center [978, 118] width 13 height 13
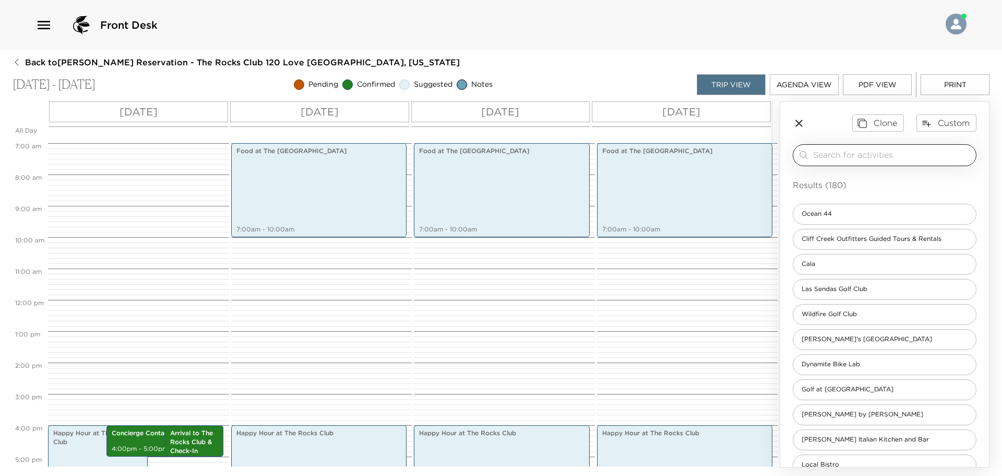
click at [822, 153] on input "search" at bounding box center [892, 155] width 159 height 12
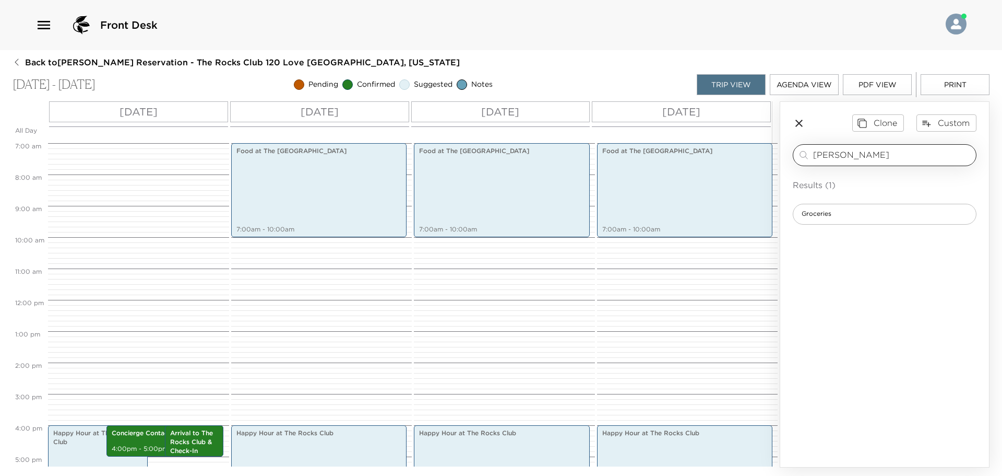
type input "[PERSON_NAME]"
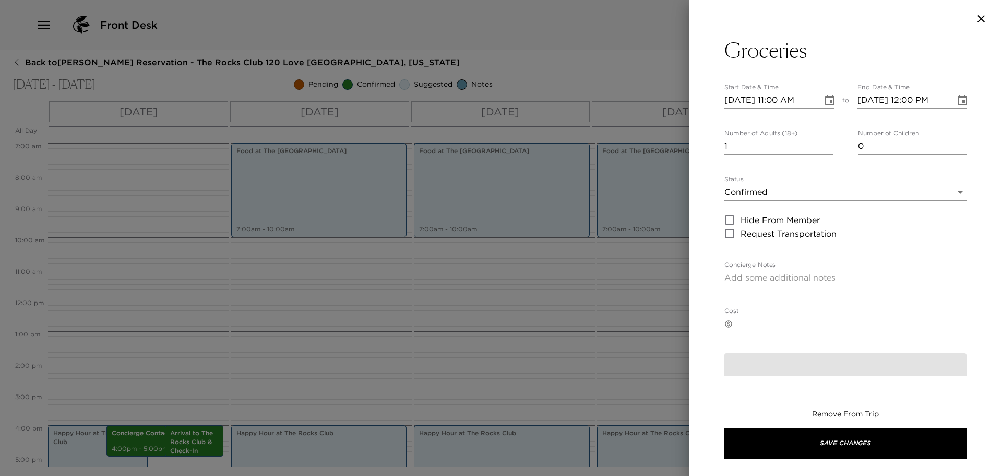
type textarea "We have received and processed your submitted grocery list. The items requested…"
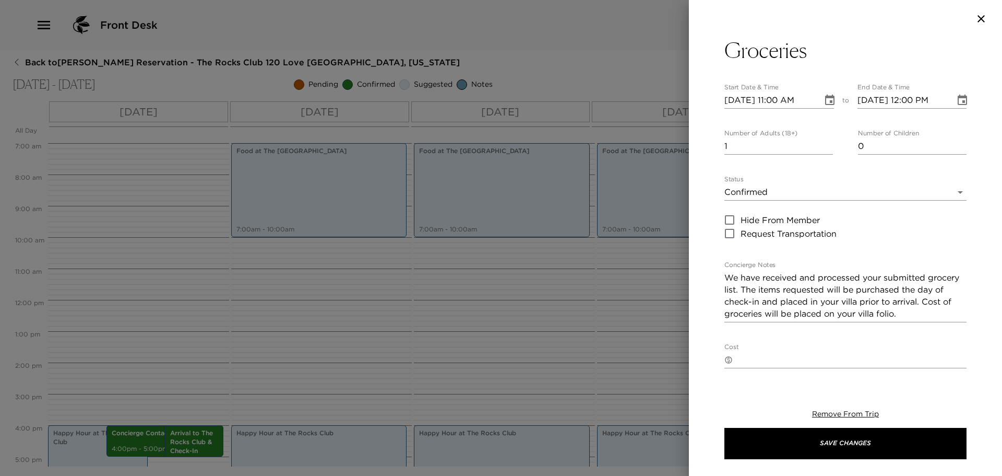
click at [824, 102] on icon "Choose date, selected date is Oct 2, 2025" at bounding box center [830, 100] width 13 height 13
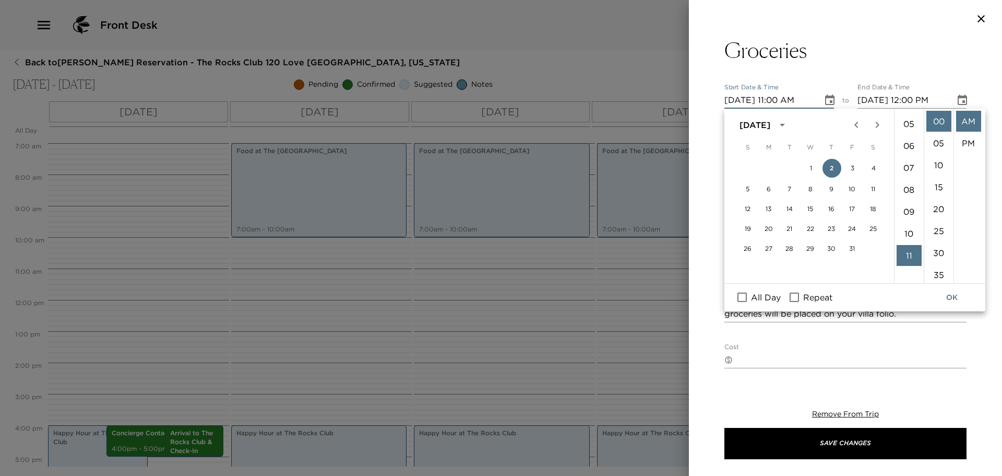
scroll to position [85, 0]
click at [905, 124] on li "04" at bounding box center [909, 124] width 25 height 21
click at [968, 137] on li "PM" at bounding box center [968, 143] width 25 height 21
type input "10/02/2025 04:00 PM"
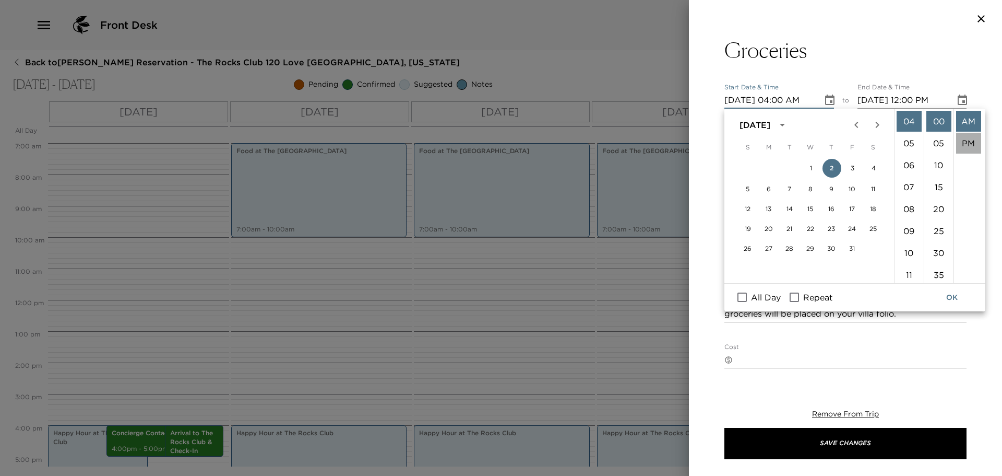
type input "10/02/2025 05:00 PM"
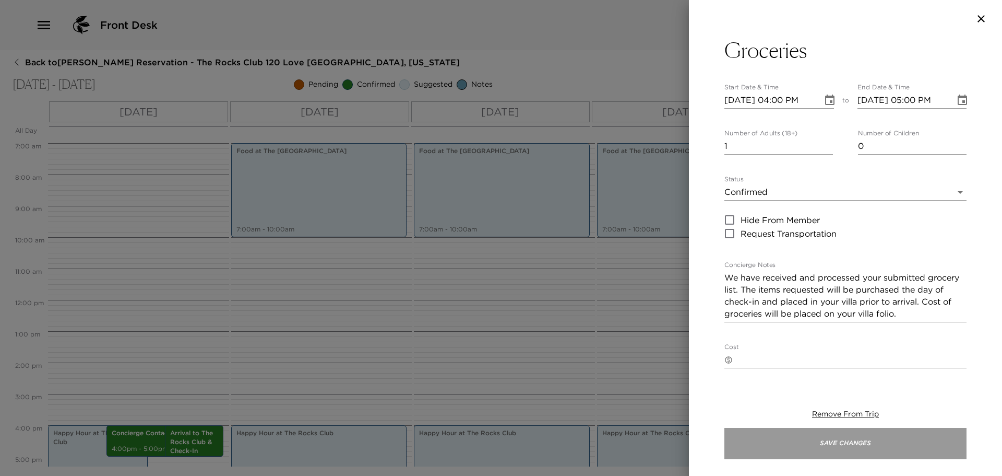
click at [831, 444] on button "Save Changes" at bounding box center [846, 443] width 242 height 31
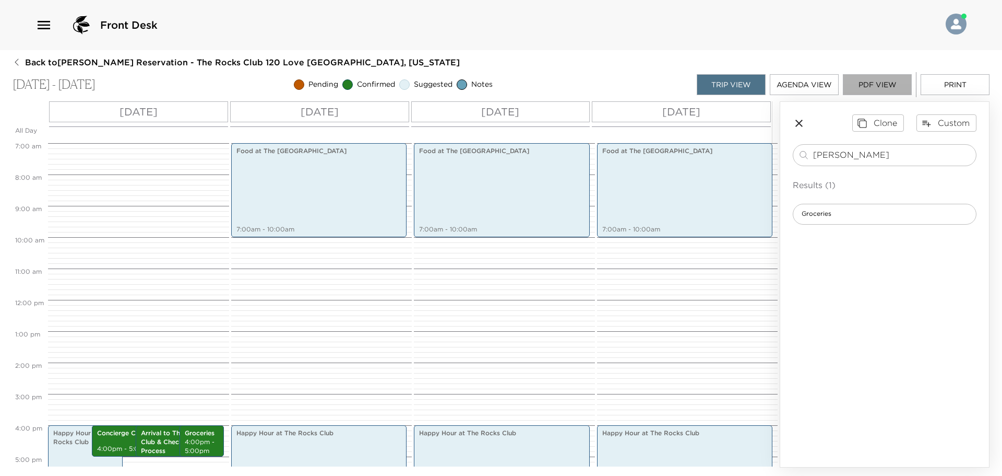
click at [883, 88] on button "PDF View" at bounding box center [877, 84] width 69 height 21
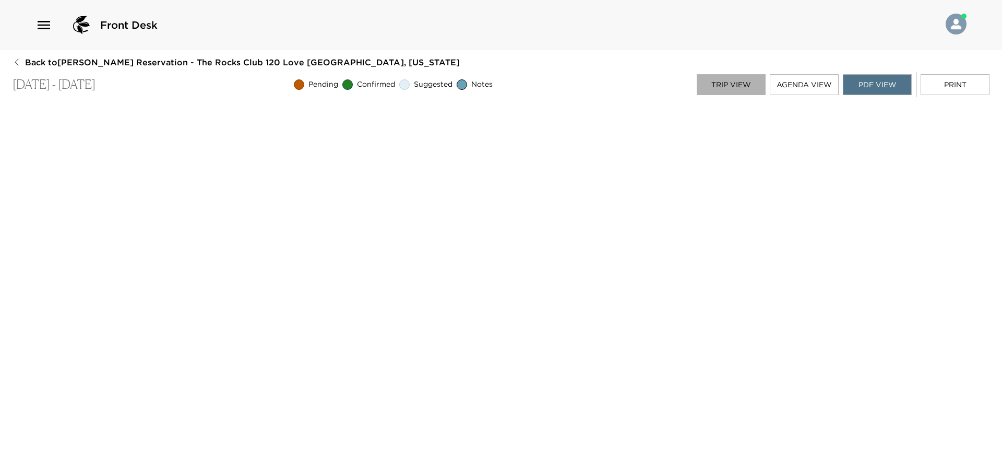
click at [739, 90] on button "Trip View" at bounding box center [731, 84] width 69 height 21
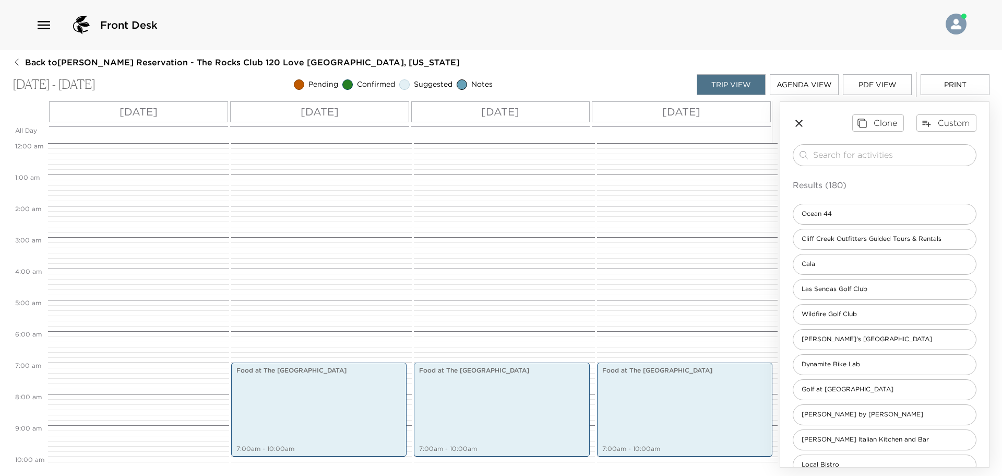
scroll to position [219, 0]
